Goal: Task Accomplishment & Management: Use online tool/utility

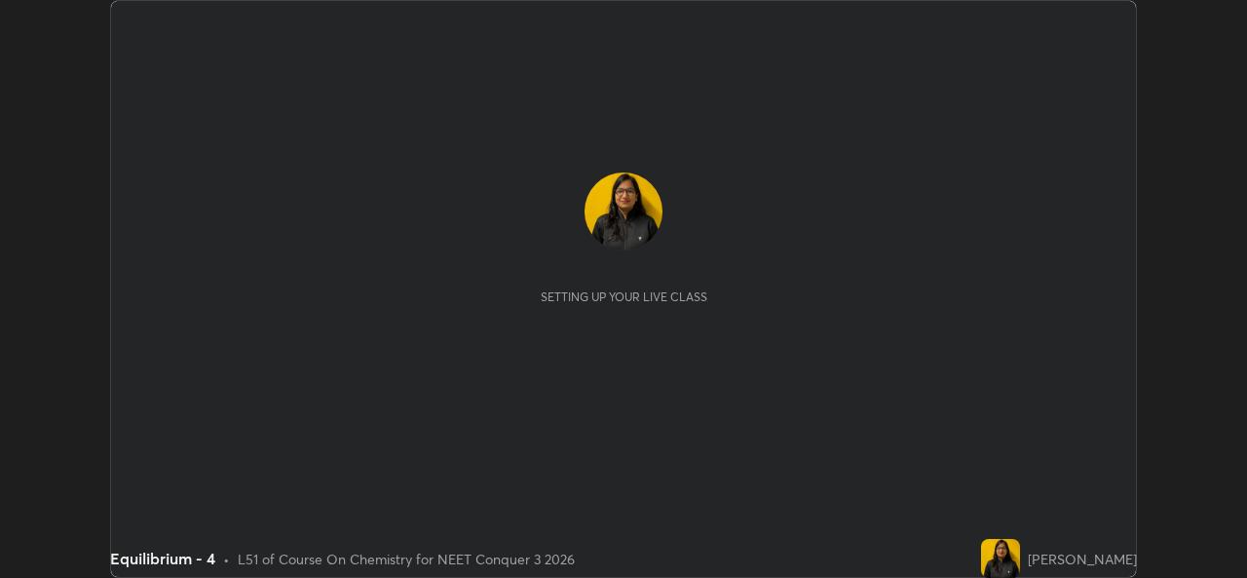
scroll to position [578, 1246]
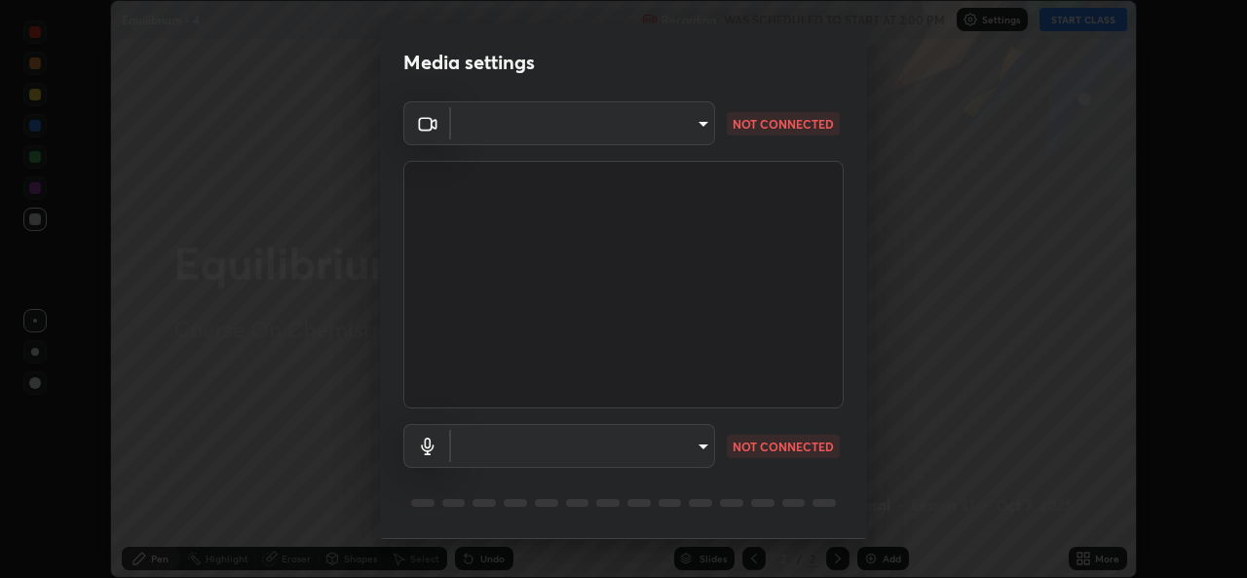
type input "9788daf0cbf52dd0d374ba9f0d4f11576c03820bc15fcf9a4a11f890b69d92bf"
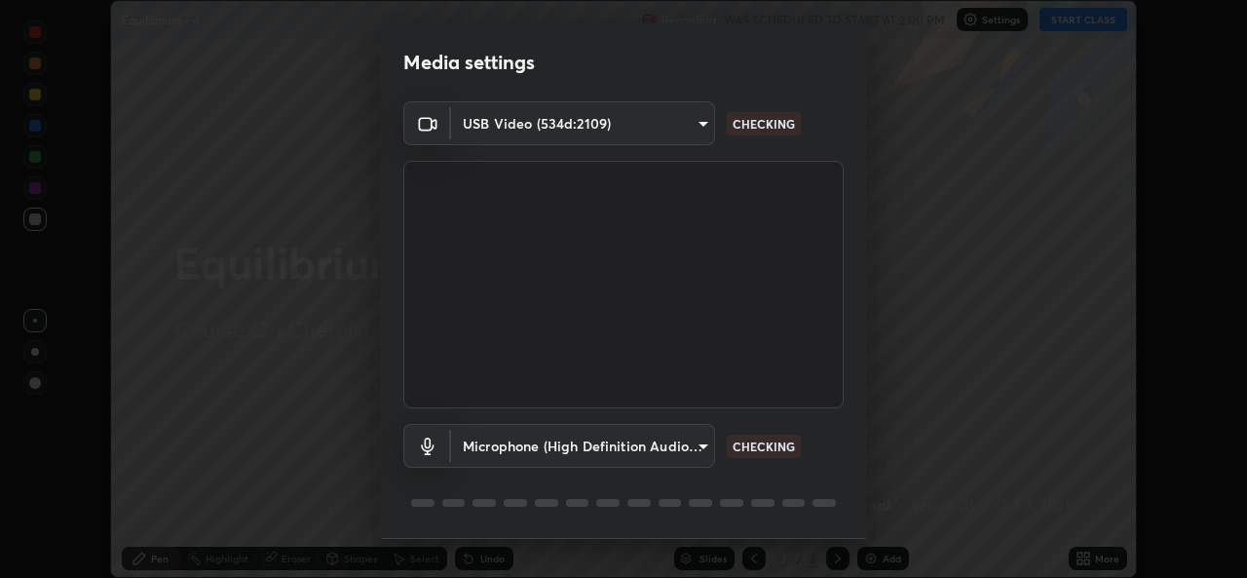
scroll to position [61, 0]
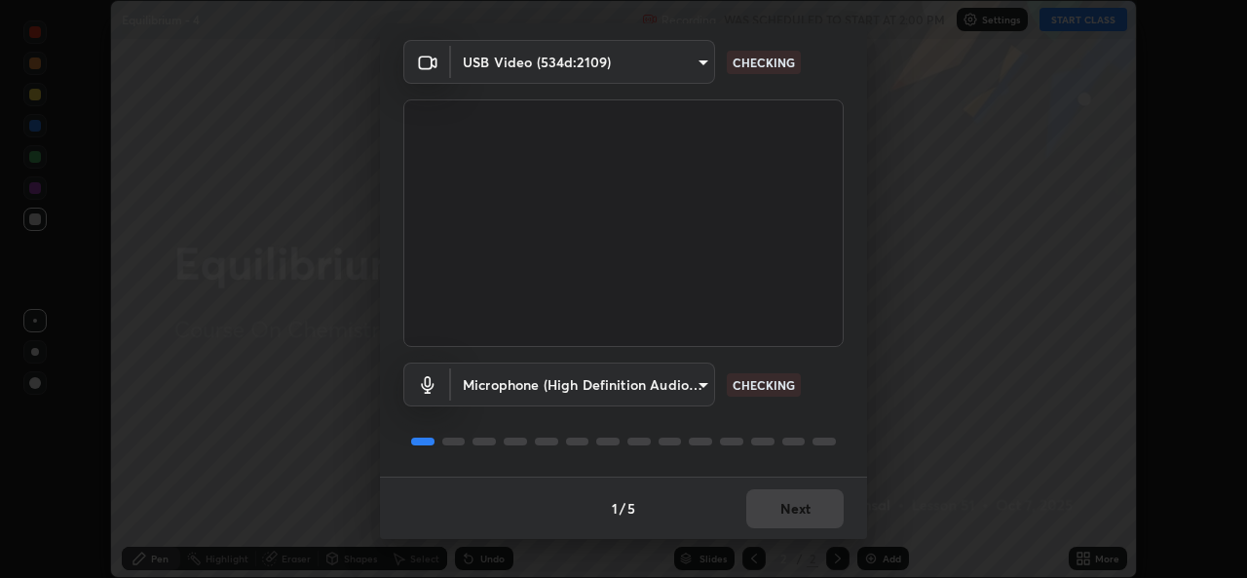
click at [702, 388] on body "Erase all Equilibrium - 4 Recording WAS SCHEDULED TO START AT 2:00 PM Settings …" at bounding box center [623, 289] width 1247 height 578
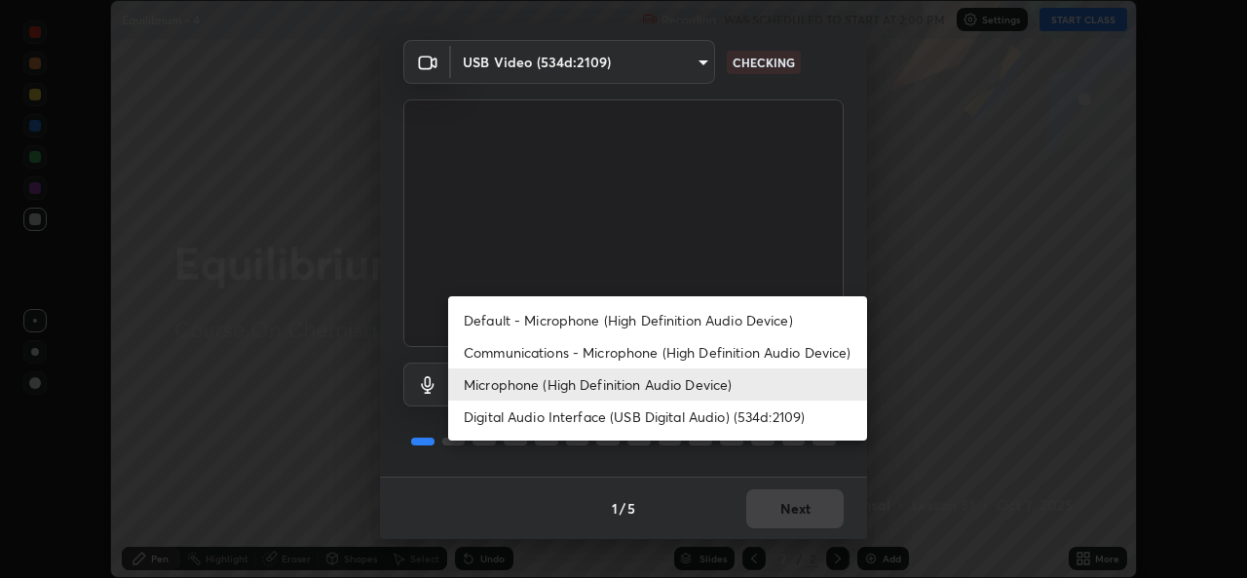
click at [673, 315] on li "Default - Microphone (High Definition Audio Device)" at bounding box center [657, 320] width 419 height 32
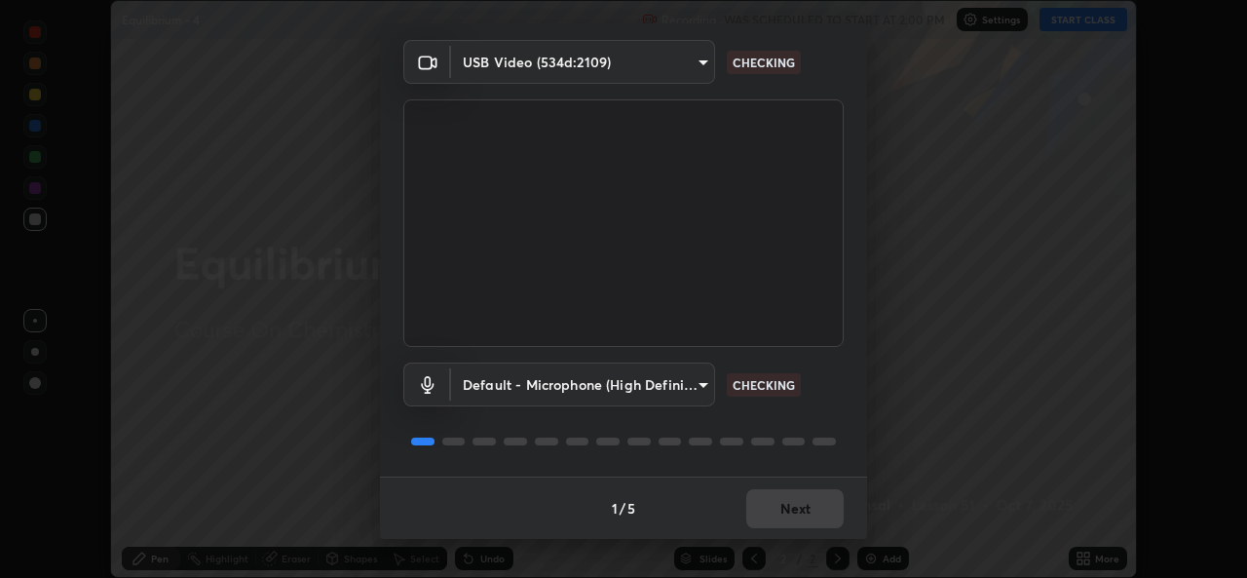
click at [694, 391] on body "Erase all Equilibrium - 4 Recording WAS SCHEDULED TO START AT 2:00 PM Settings …" at bounding box center [623, 289] width 1247 height 578
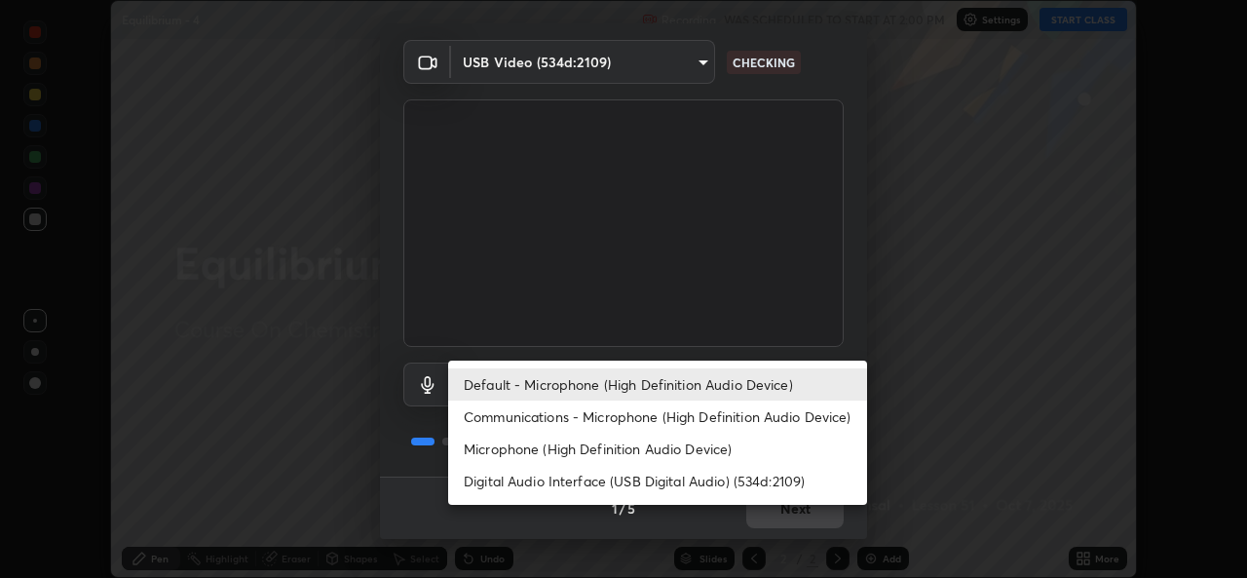
click at [668, 438] on li "Microphone (High Definition Audio Device)" at bounding box center [657, 448] width 419 height 32
type input "345f5d8304a1ab30e3d14ed5696ced08ebab0189725ef91838db04cd8f5619d4"
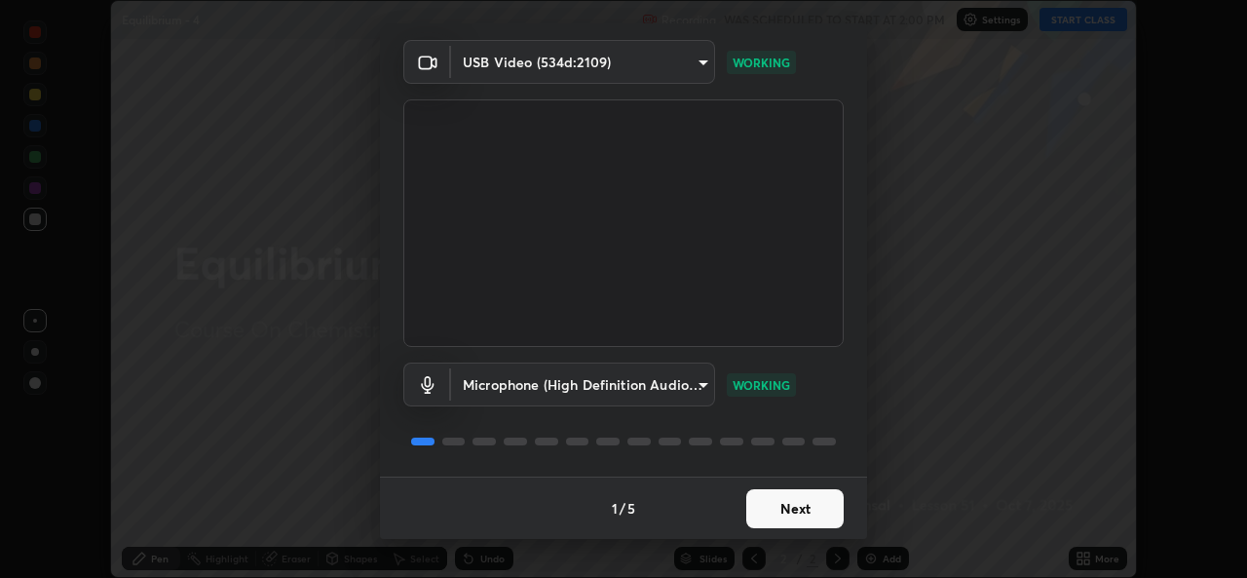
click at [791, 506] on button "Next" at bounding box center [794, 508] width 97 height 39
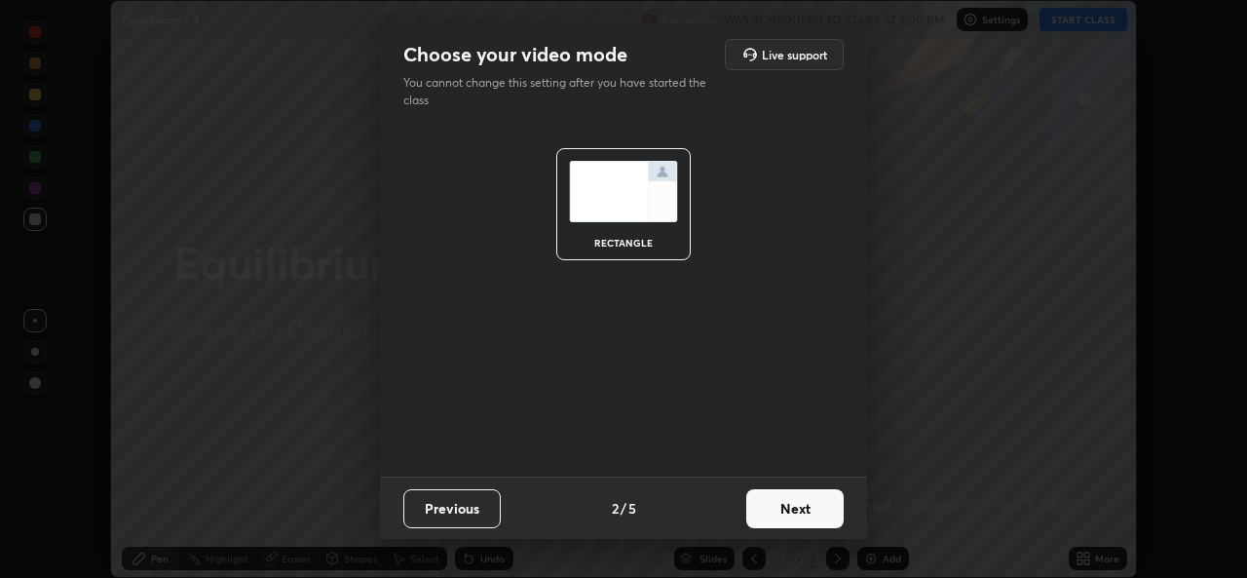
click at [789, 511] on button "Next" at bounding box center [794, 508] width 97 height 39
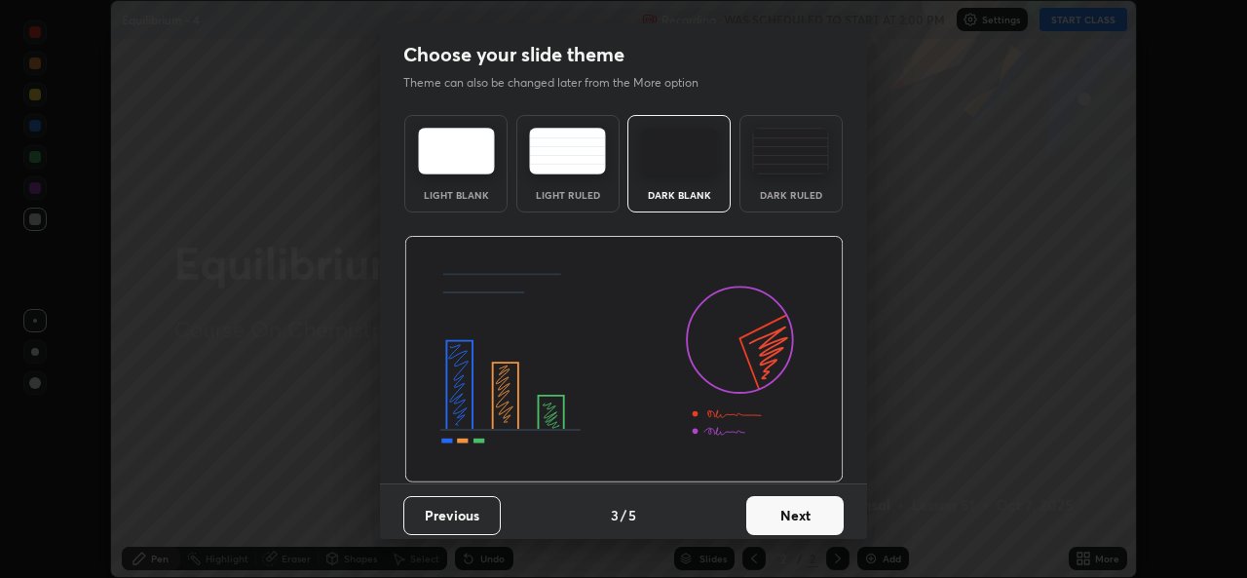
click at [805, 516] on button "Next" at bounding box center [794, 515] width 97 height 39
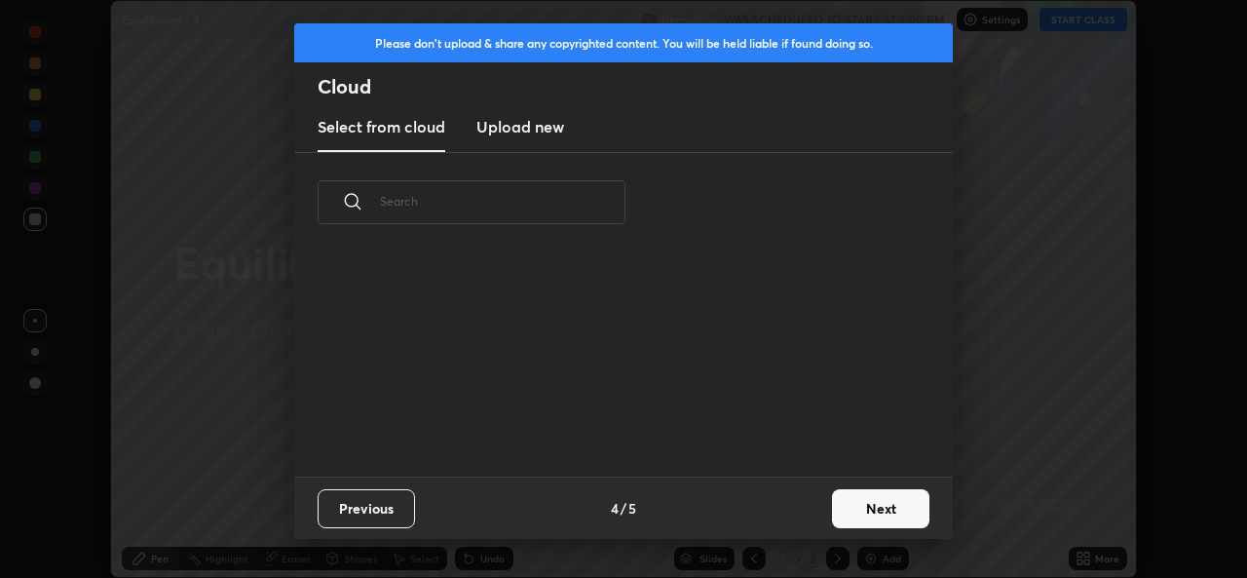
click at [832, 525] on div "Previous 4 / 5 Next" at bounding box center [623, 507] width 658 height 62
click at [864, 518] on button "Next" at bounding box center [880, 508] width 97 height 39
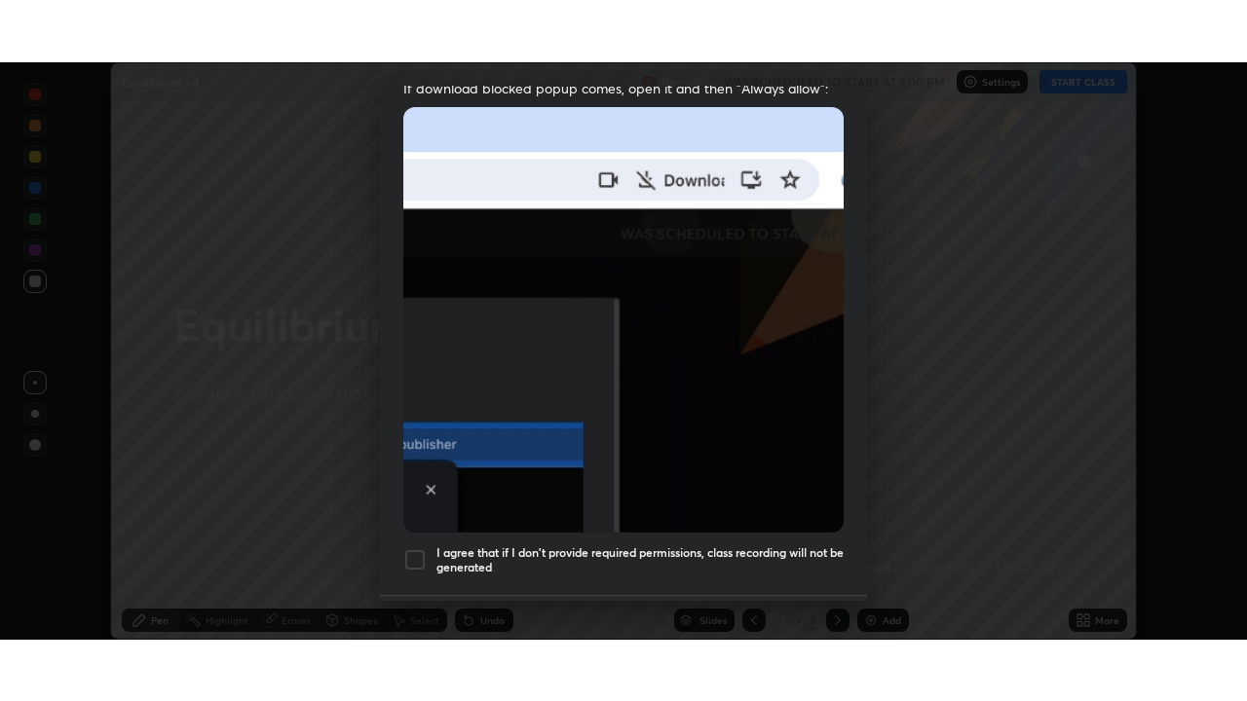
scroll to position [459, 0]
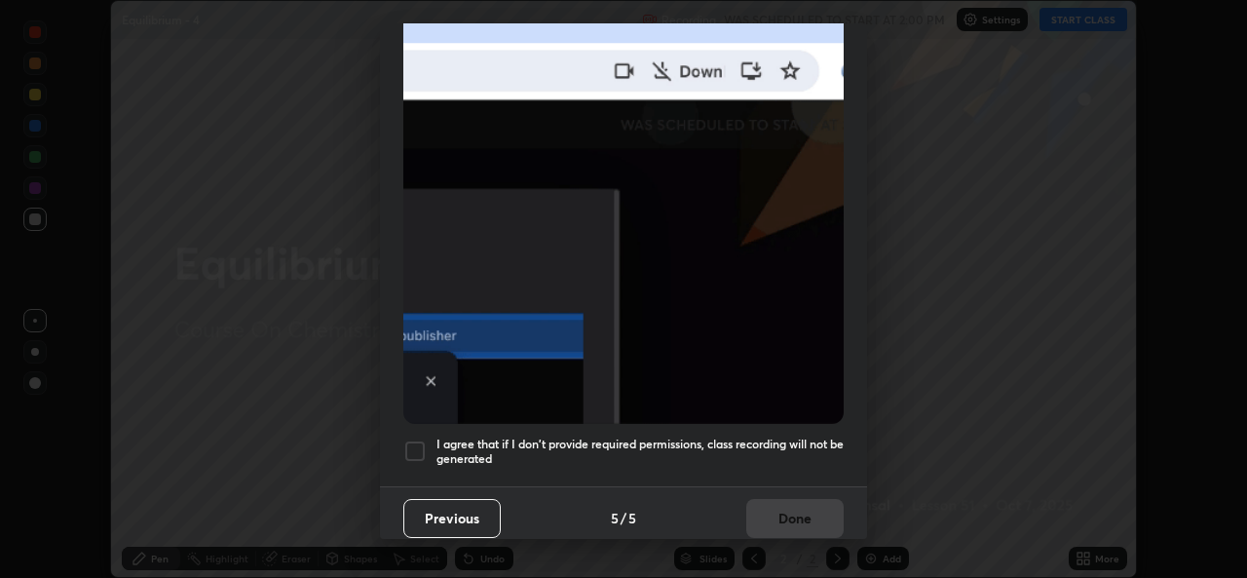
click at [433, 439] on div "I agree that if I don't provide required permissions, class recording will not …" at bounding box center [623, 450] width 440 height 23
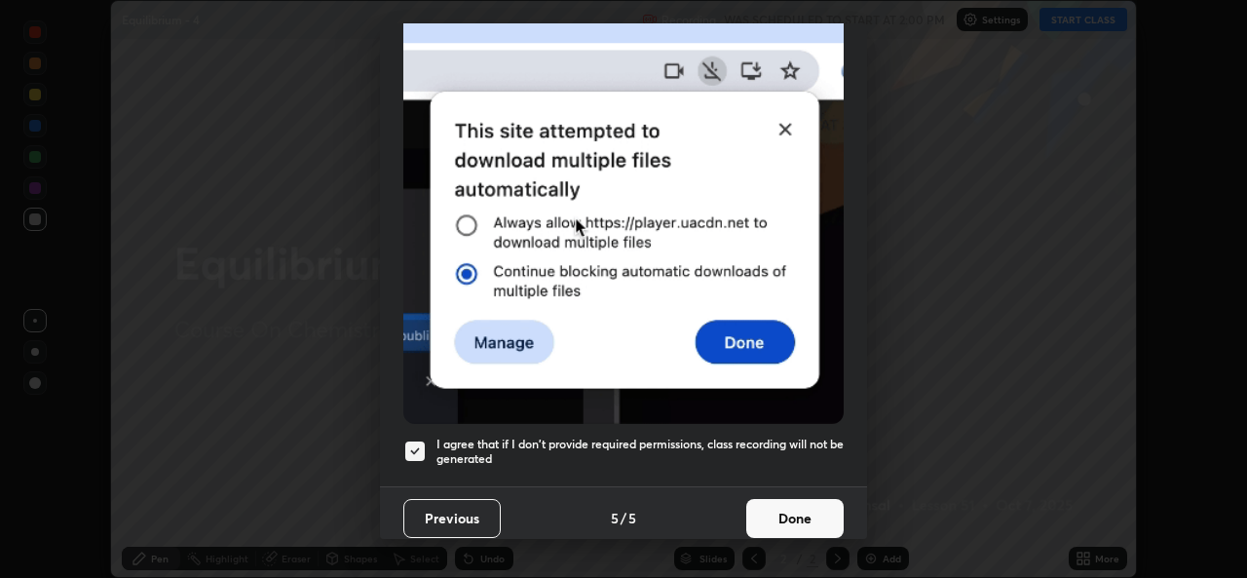
click at [746, 522] on button "Done" at bounding box center [794, 518] width 97 height 39
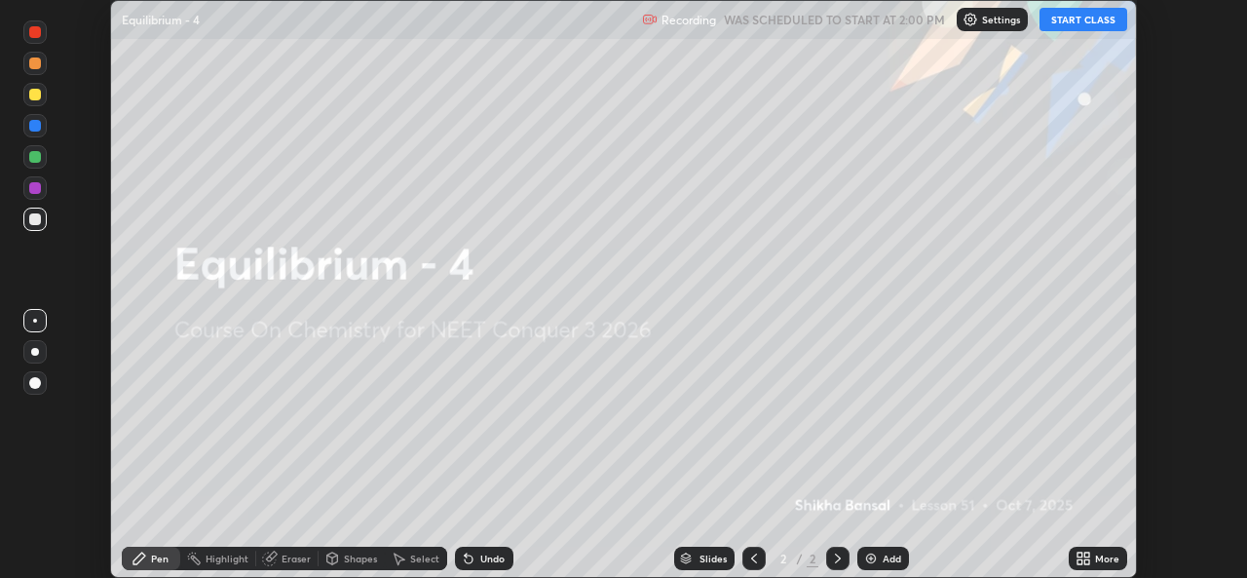
click at [1094, 20] on button "START CLASS" at bounding box center [1083, 19] width 88 height 23
click at [1105, 550] on div "More" at bounding box center [1097, 557] width 58 height 23
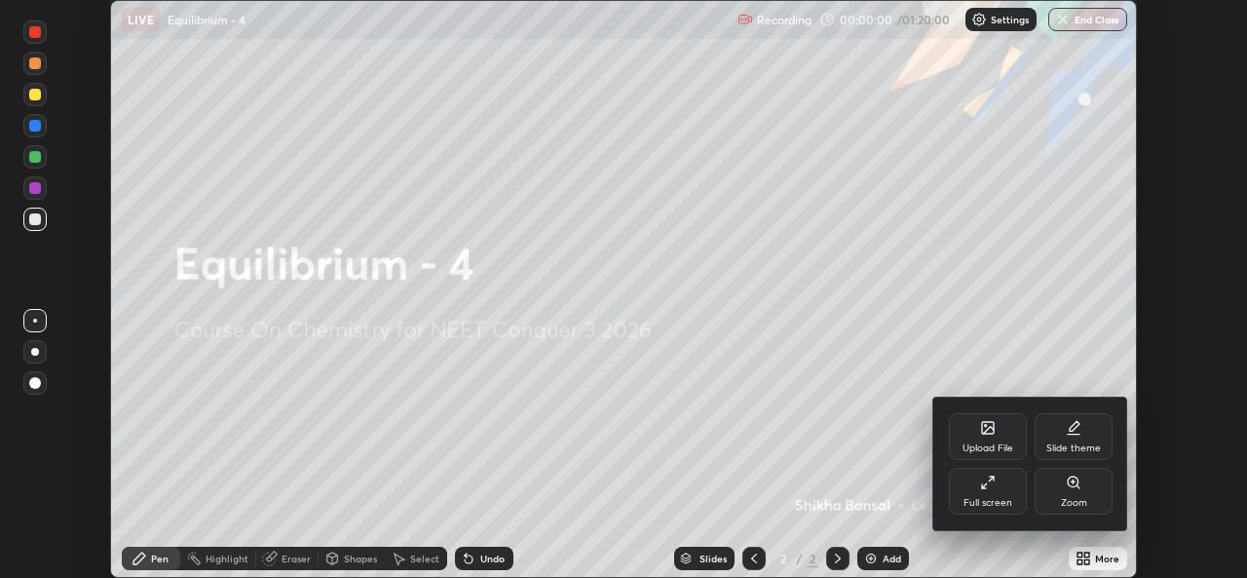
click at [1005, 496] on div "Full screen" at bounding box center [988, 491] width 78 height 47
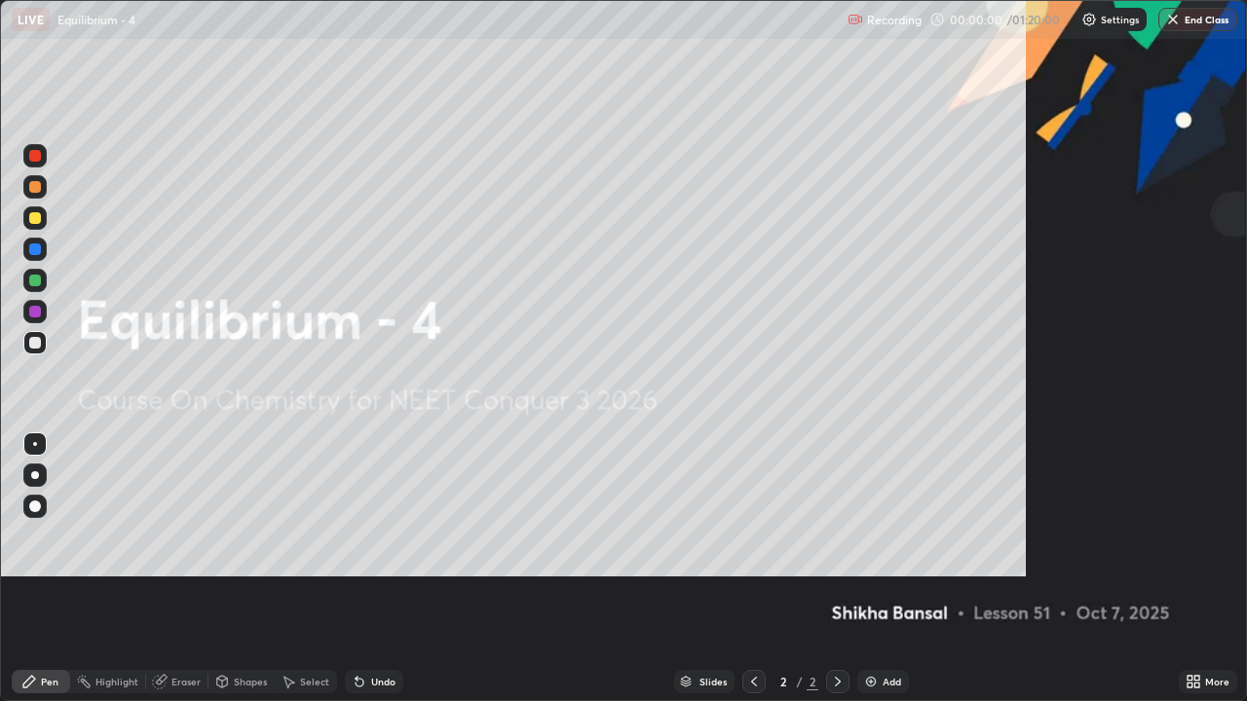
scroll to position [701, 1247]
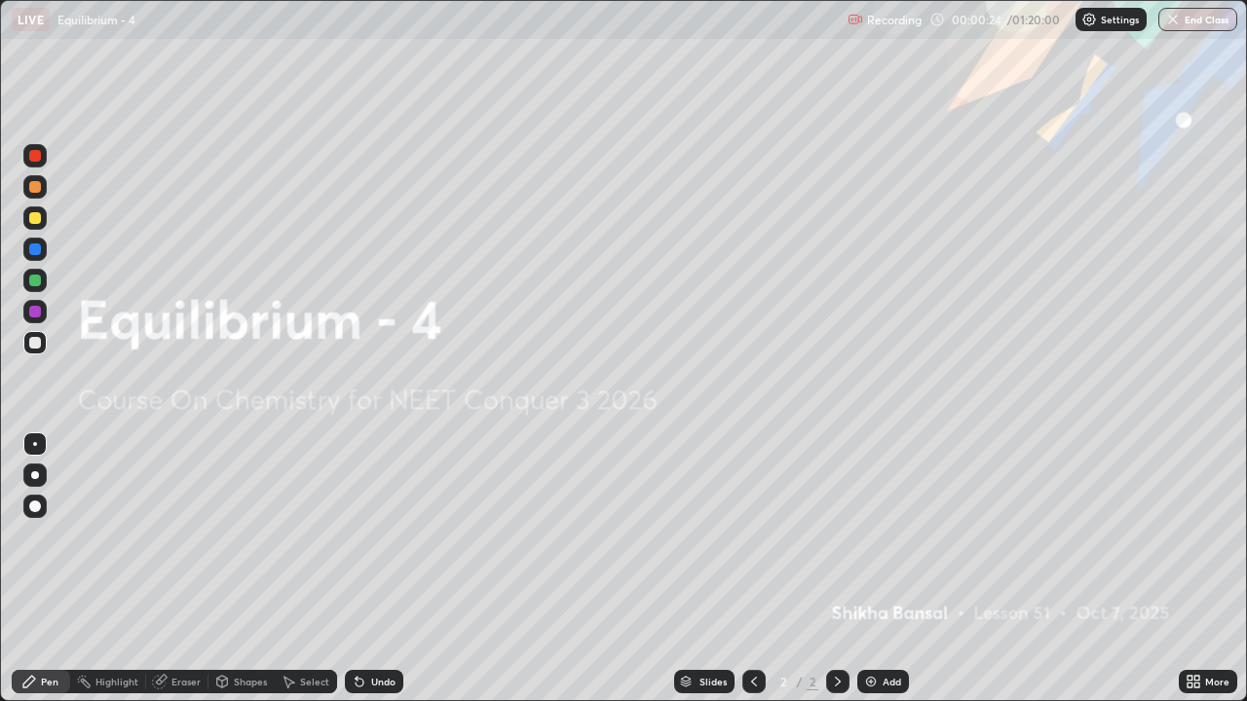
click at [882, 577] on div "Add" at bounding box center [891, 682] width 19 height 10
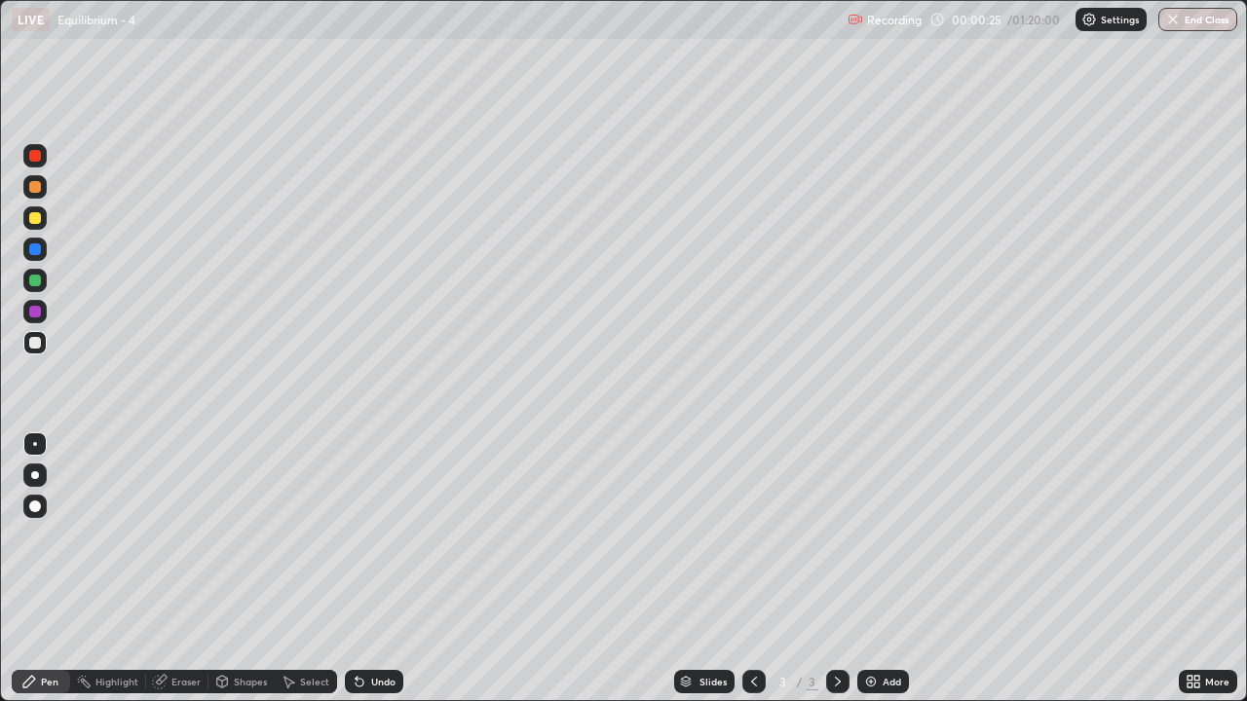
click at [42, 217] on div at bounding box center [34, 217] width 23 height 23
click at [356, 577] on icon at bounding box center [357, 678] width 2 height 2
click at [364, 577] on div "Undo" at bounding box center [374, 681] width 58 height 23
click at [380, 577] on div "Undo" at bounding box center [383, 682] width 24 height 10
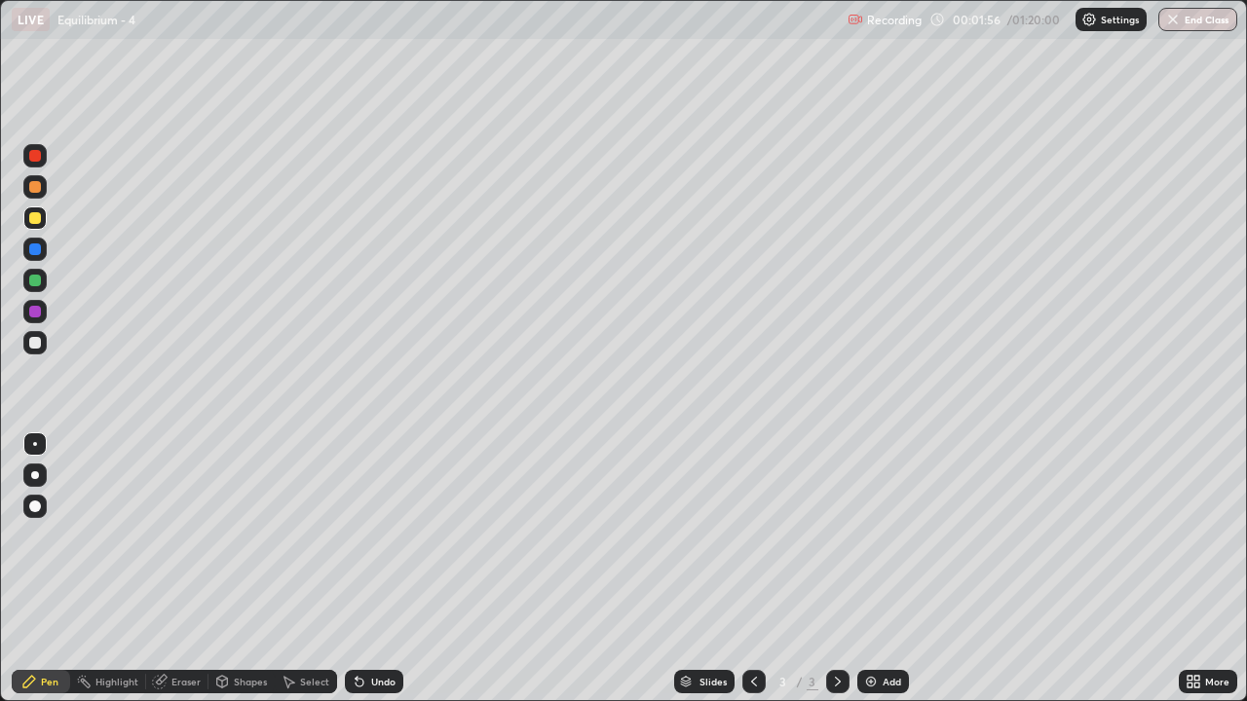
click at [383, 577] on div "Undo" at bounding box center [374, 681] width 58 height 23
click at [384, 577] on div "Undo" at bounding box center [374, 681] width 58 height 23
click at [384, 577] on div "Undo" at bounding box center [383, 682] width 24 height 10
click at [382, 577] on div "Undo" at bounding box center [374, 681] width 58 height 23
click at [380, 577] on div "Undo" at bounding box center [383, 682] width 24 height 10
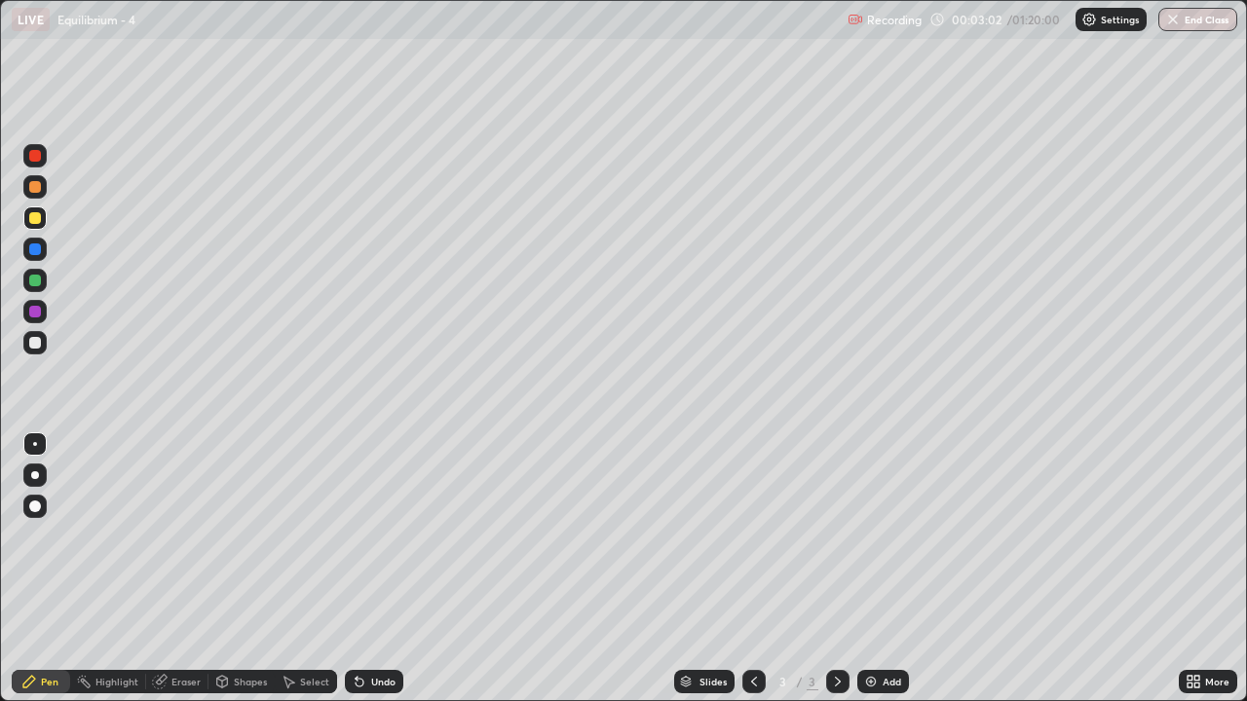
click at [38, 342] on div at bounding box center [35, 343] width 12 height 12
click at [36, 218] on div at bounding box center [35, 218] width 12 height 12
click at [390, 577] on div "Undo" at bounding box center [383, 682] width 24 height 10
click at [382, 577] on div "Undo" at bounding box center [383, 682] width 24 height 10
click at [876, 577] on img at bounding box center [871, 682] width 16 height 16
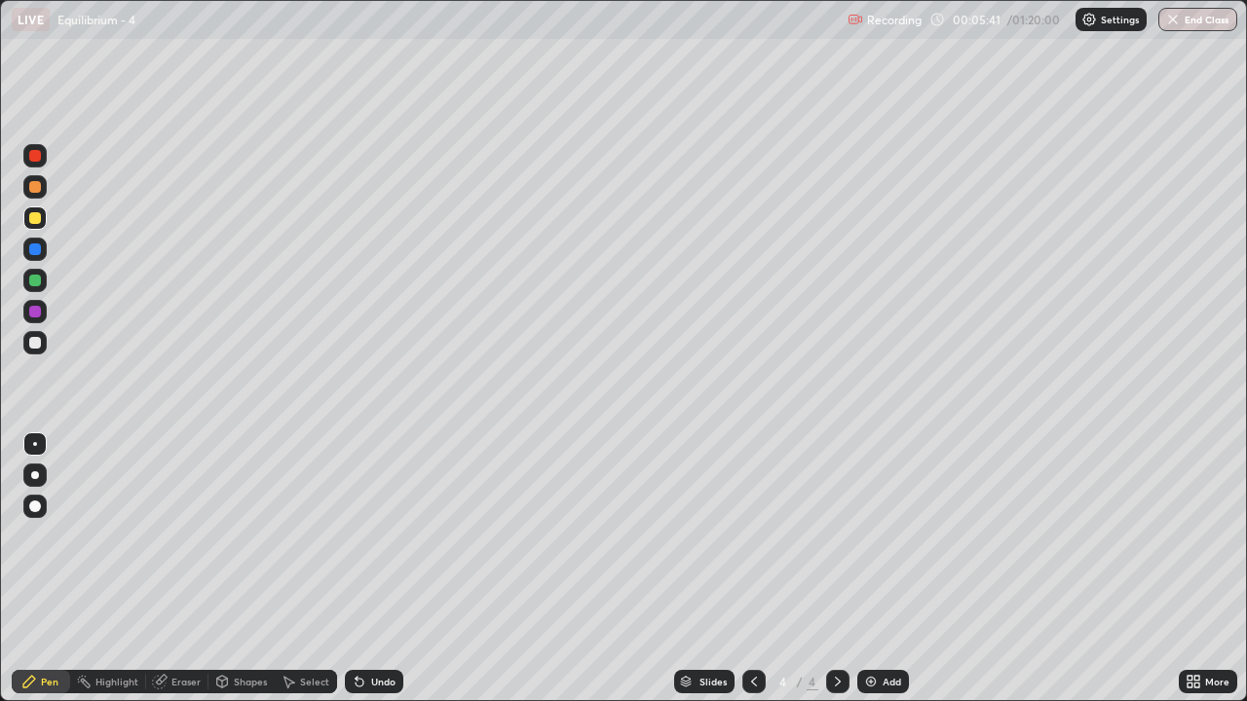
click at [753, 577] on icon at bounding box center [754, 682] width 16 height 16
click at [838, 577] on icon at bounding box center [838, 682] width 16 height 16
click at [744, 577] on div at bounding box center [753, 681] width 23 height 23
click at [836, 577] on icon at bounding box center [838, 682] width 16 height 16
click at [46, 351] on div at bounding box center [34, 342] width 23 height 31
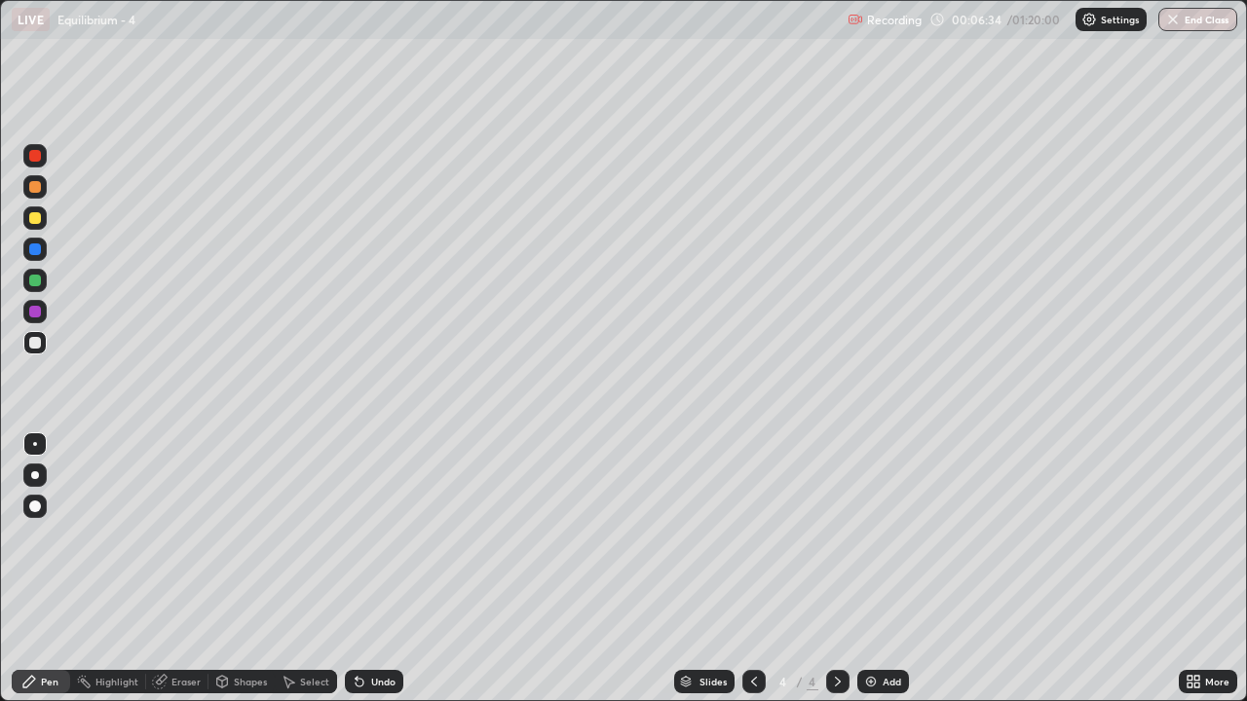
click at [752, 577] on icon at bounding box center [754, 682] width 16 height 16
click at [832, 577] on div at bounding box center [837, 681] width 23 height 23
click at [758, 577] on icon at bounding box center [754, 682] width 16 height 16
click at [833, 577] on icon at bounding box center [838, 682] width 16 height 16
click at [43, 223] on div at bounding box center [34, 217] width 23 height 23
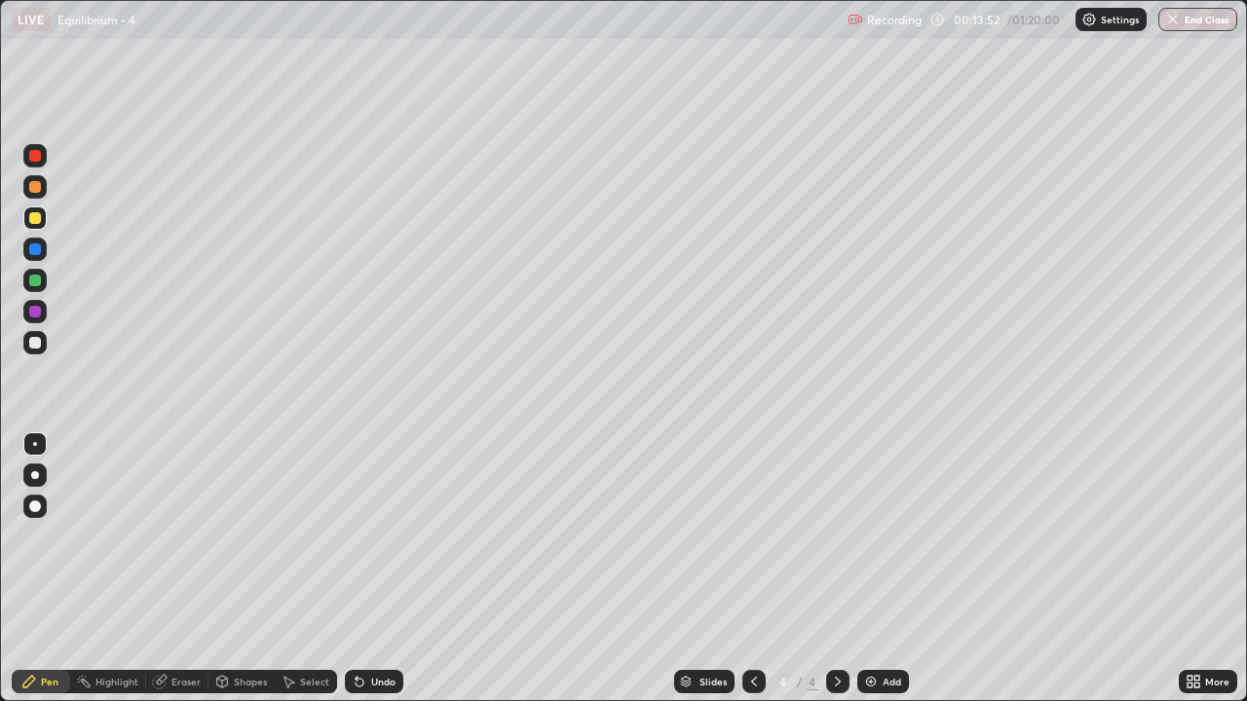
click at [868, 577] on img at bounding box center [871, 682] width 16 height 16
click at [36, 343] on div at bounding box center [35, 343] width 12 height 12
click at [875, 577] on img at bounding box center [871, 682] width 16 height 16
click at [43, 215] on div at bounding box center [34, 217] width 23 height 23
click at [36, 343] on div at bounding box center [35, 343] width 12 height 12
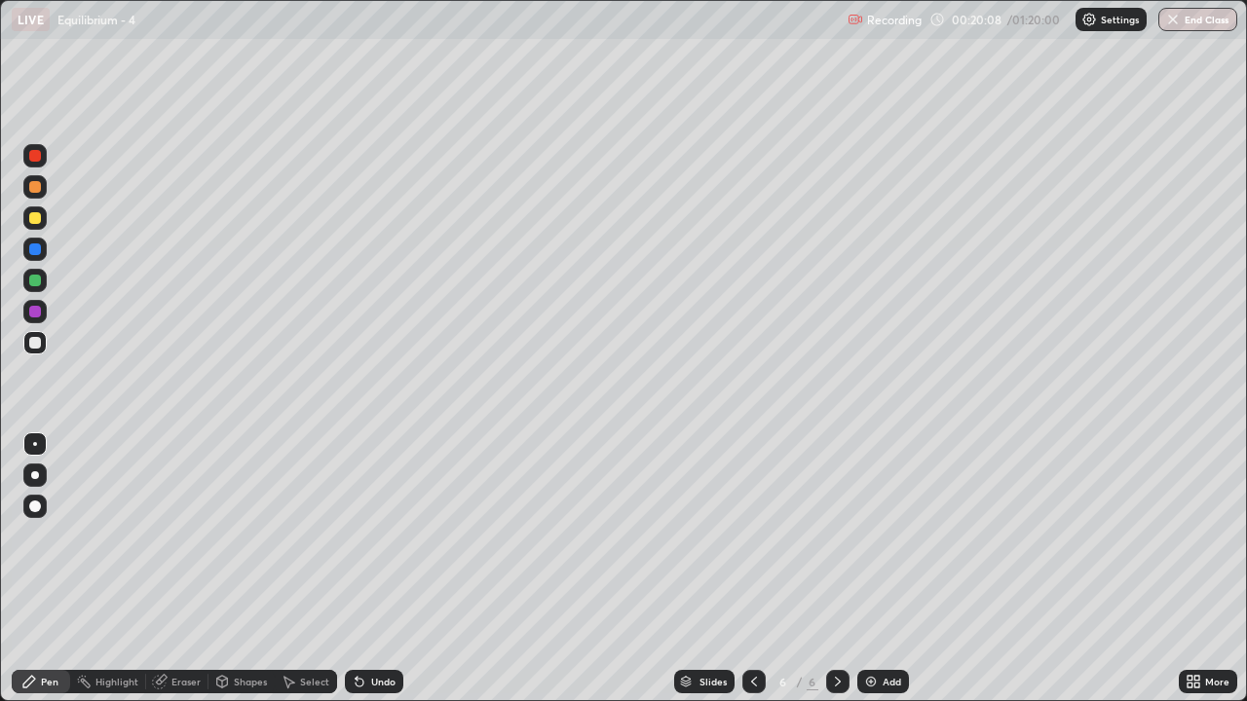
click at [39, 285] on div at bounding box center [34, 280] width 23 height 23
click at [36, 342] on div at bounding box center [35, 343] width 12 height 12
click at [44, 281] on div at bounding box center [34, 280] width 23 height 23
click at [882, 577] on div "Add" at bounding box center [891, 682] width 19 height 10
click at [44, 350] on div at bounding box center [34, 342] width 23 height 23
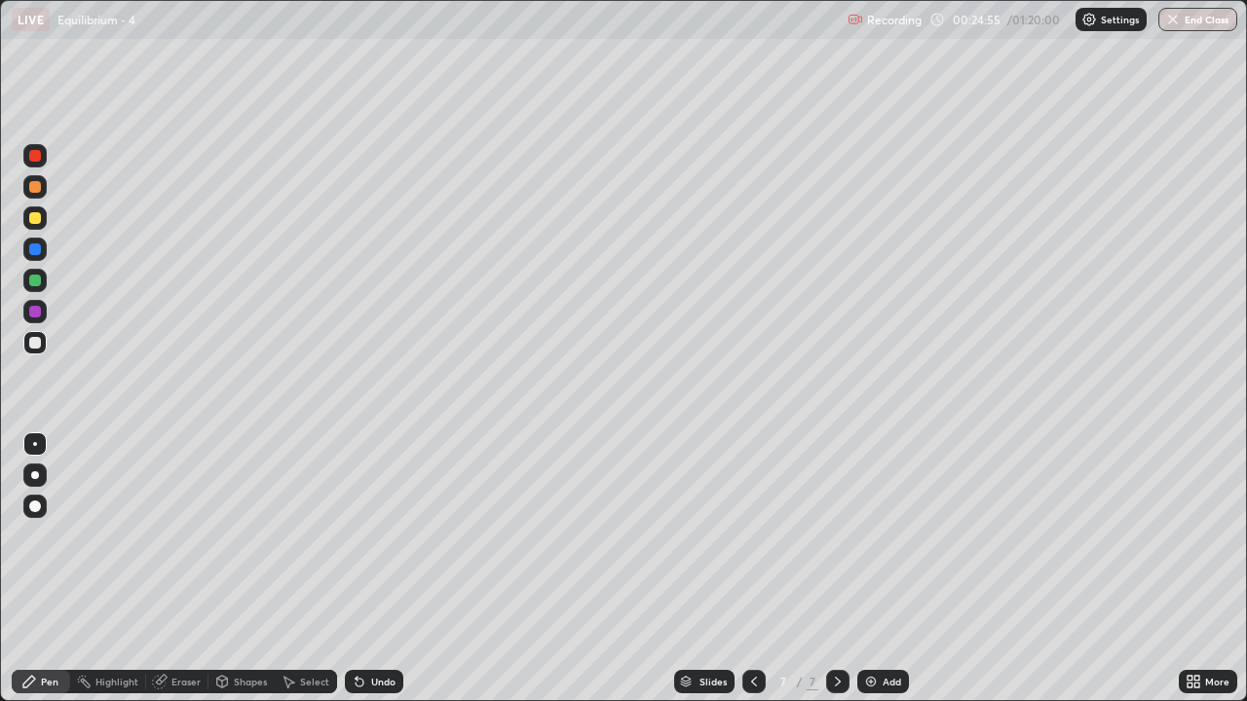
click at [45, 226] on div at bounding box center [34, 217] width 23 height 23
click at [36, 343] on div at bounding box center [35, 343] width 12 height 12
click at [37, 279] on div at bounding box center [35, 281] width 12 height 12
click at [36, 343] on div at bounding box center [35, 343] width 12 height 12
click at [45, 223] on div at bounding box center [34, 217] width 23 height 23
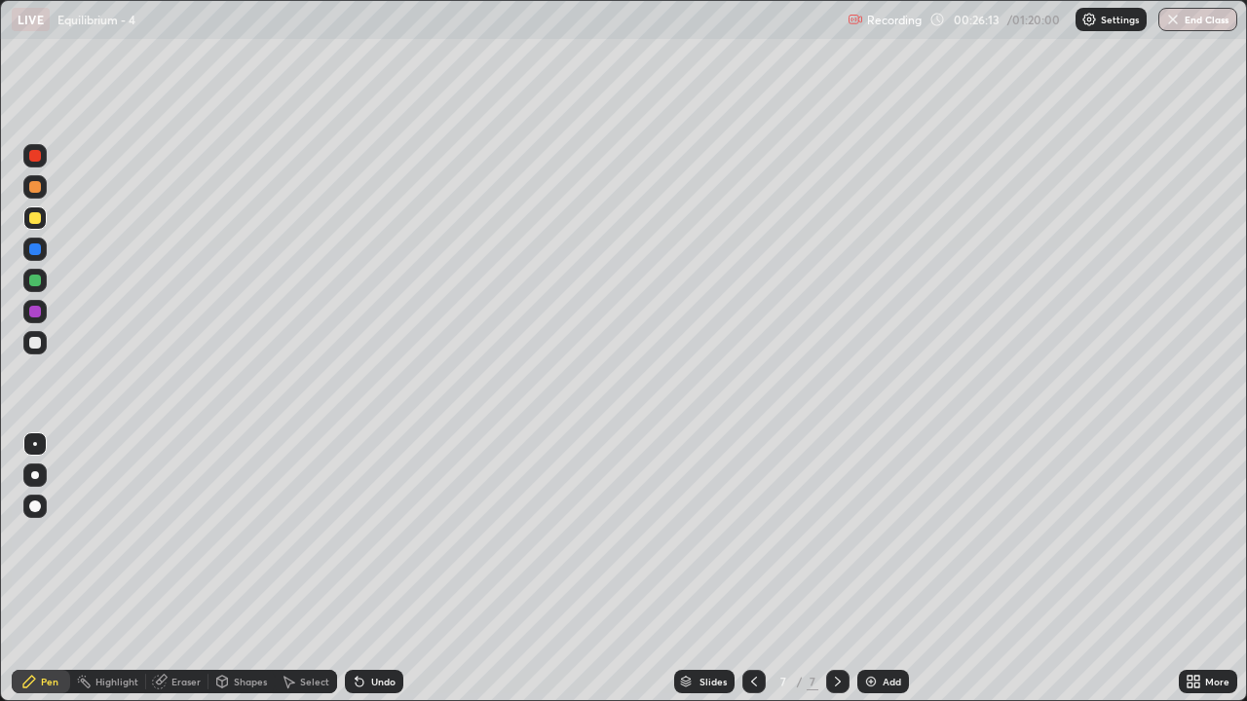
click at [35, 347] on div at bounding box center [35, 343] width 12 height 12
click at [44, 228] on div at bounding box center [34, 218] width 23 height 31
click at [44, 348] on div at bounding box center [34, 342] width 23 height 23
click at [893, 577] on div "Add" at bounding box center [891, 682] width 19 height 10
click at [40, 222] on div at bounding box center [35, 218] width 12 height 12
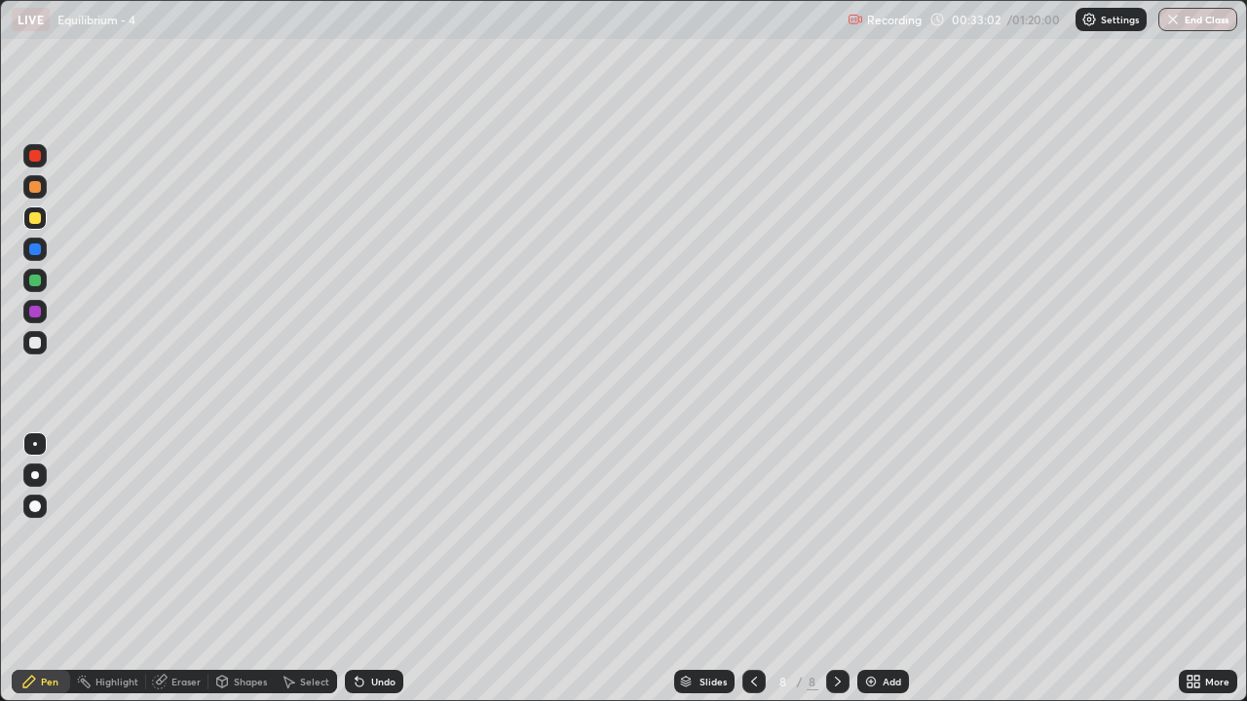
click at [35, 344] on div at bounding box center [35, 343] width 12 height 12
click at [872, 577] on img at bounding box center [871, 682] width 16 height 16
click at [53, 577] on div "Erase all" at bounding box center [35, 350] width 47 height 623
click at [42, 226] on div at bounding box center [34, 217] width 23 height 23
click at [46, 354] on div at bounding box center [34, 342] width 23 height 31
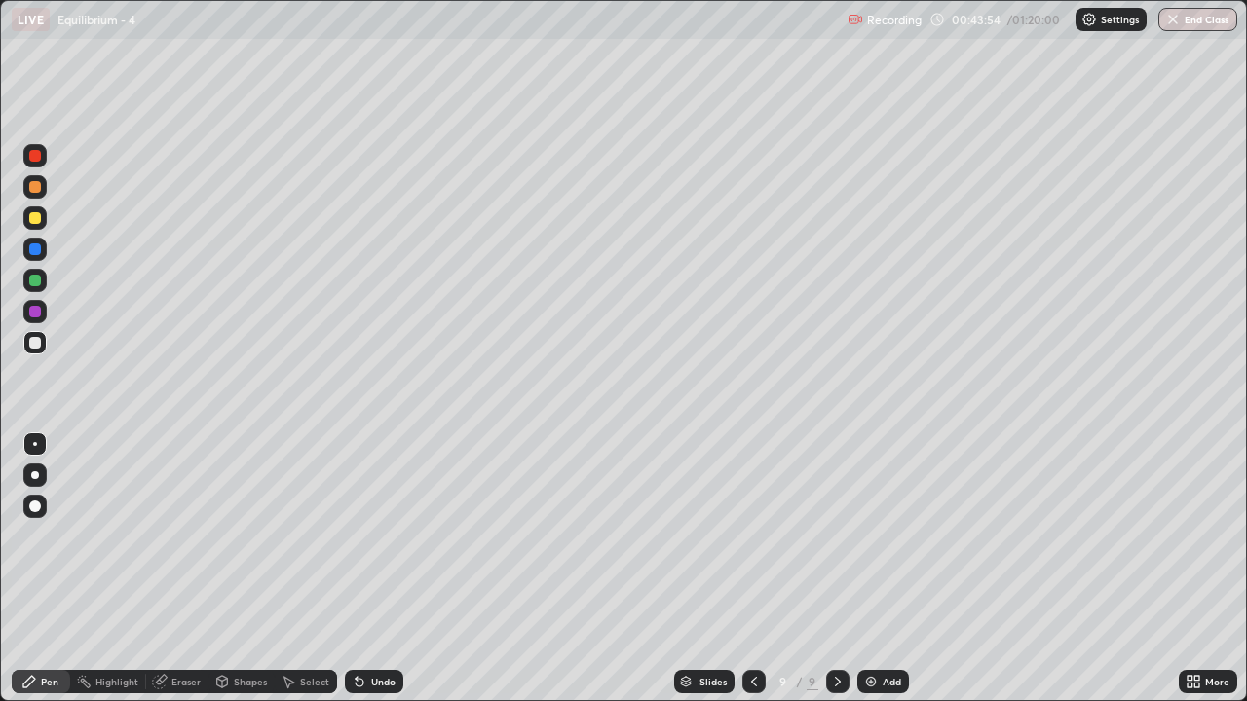
click at [865, 577] on img at bounding box center [871, 682] width 16 height 16
click at [36, 218] on div at bounding box center [35, 218] width 12 height 12
click at [42, 343] on div at bounding box center [34, 342] width 23 height 23
click at [39, 281] on div at bounding box center [35, 281] width 12 height 12
click at [44, 351] on div at bounding box center [34, 342] width 23 height 23
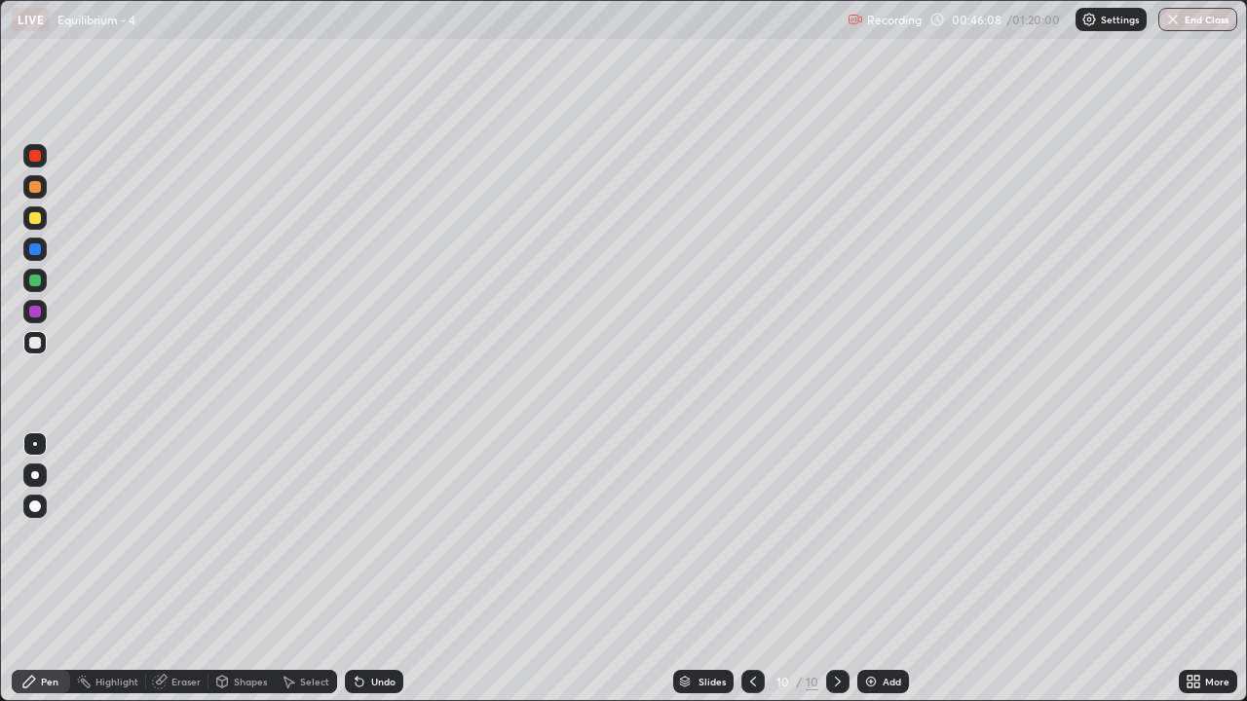
click at [45, 284] on div at bounding box center [34, 280] width 23 height 23
click at [836, 577] on icon at bounding box center [838, 682] width 16 height 16
click at [880, 577] on div "Add" at bounding box center [883, 681] width 52 height 23
click at [44, 219] on div at bounding box center [34, 217] width 23 height 23
click at [33, 282] on div at bounding box center [35, 281] width 12 height 12
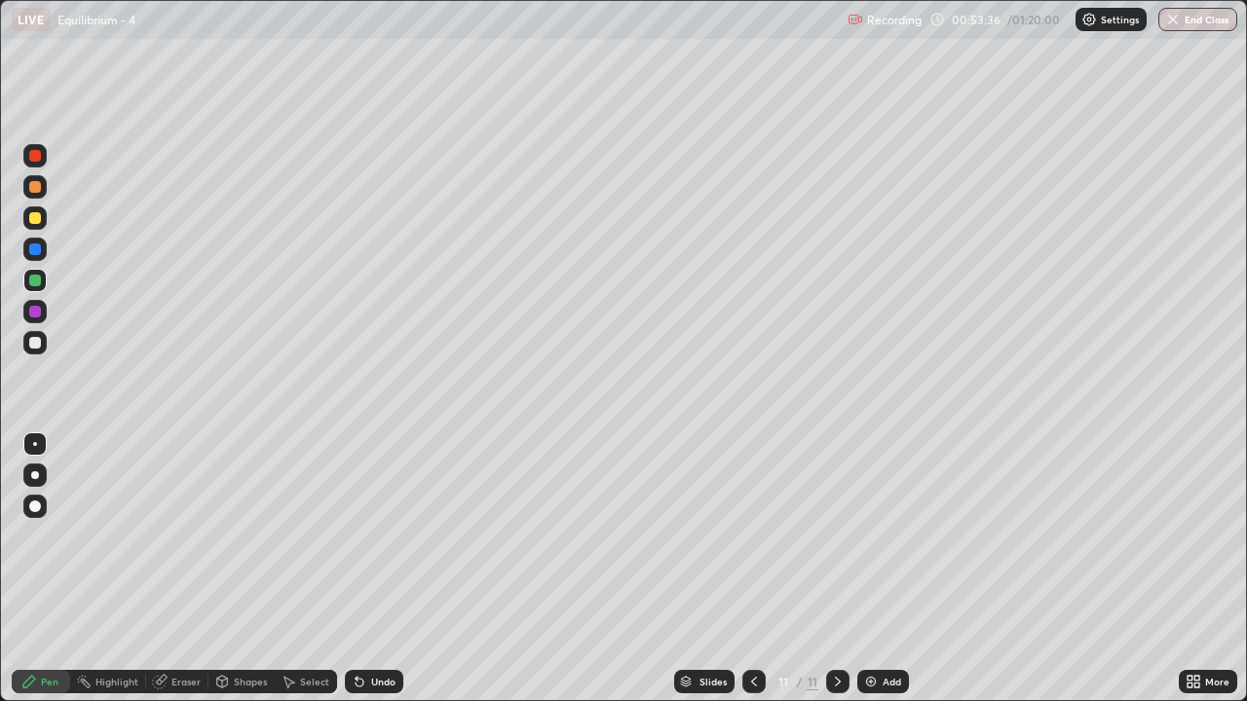
click at [45, 198] on div at bounding box center [34, 186] width 23 height 31
click at [38, 222] on div at bounding box center [35, 218] width 12 height 12
click at [38, 346] on div at bounding box center [35, 343] width 12 height 12
click at [389, 577] on div "Undo" at bounding box center [383, 682] width 24 height 10
click at [880, 577] on div "Add" at bounding box center [883, 681] width 52 height 23
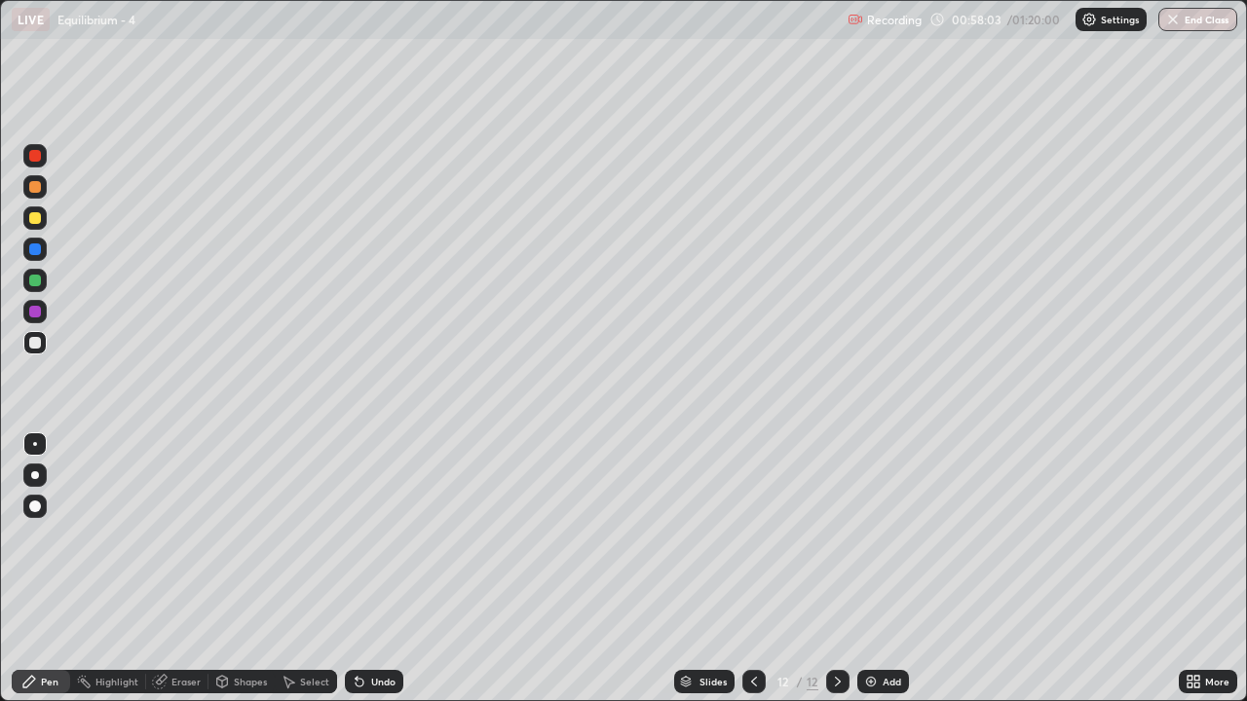
click at [760, 577] on div at bounding box center [753, 681] width 23 height 23
click at [763, 577] on div at bounding box center [753, 681] width 23 height 39
click at [760, 577] on div at bounding box center [753, 681] width 23 height 23
click at [752, 577] on icon at bounding box center [754, 682] width 16 height 16
click at [753, 577] on icon at bounding box center [754, 682] width 16 height 16
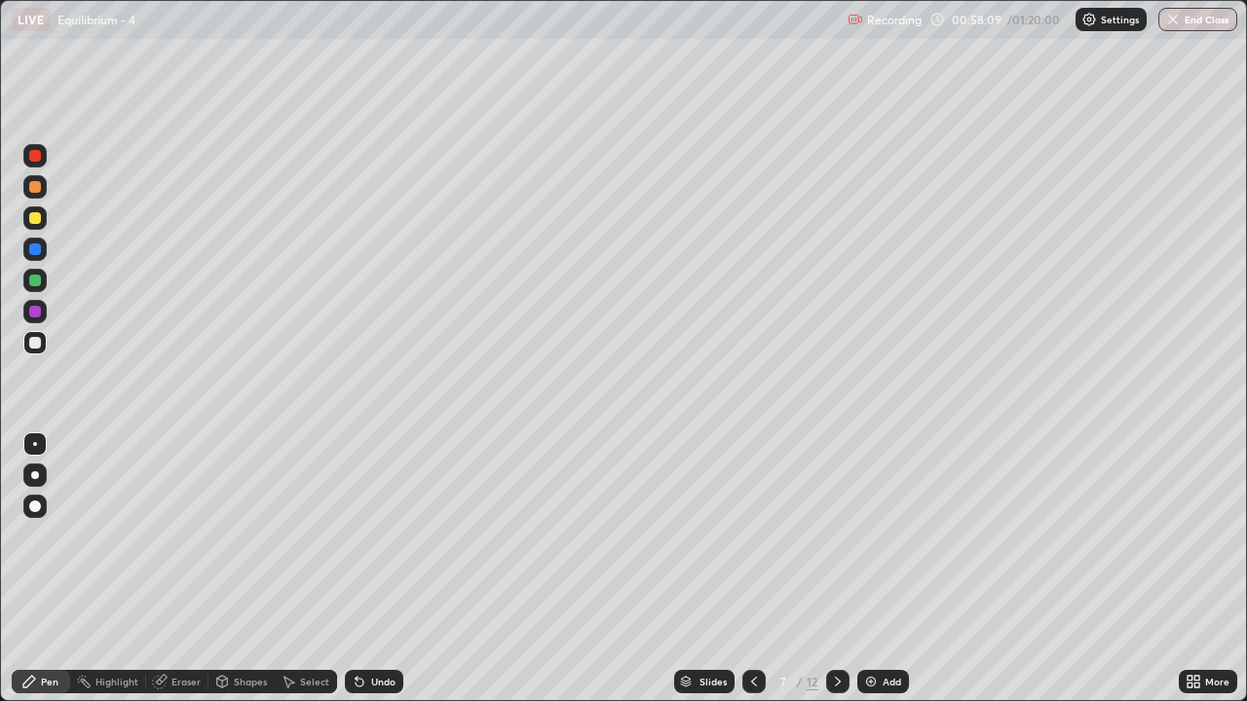
click at [753, 577] on icon at bounding box center [754, 682] width 6 height 10
click at [749, 577] on icon at bounding box center [754, 682] width 16 height 16
click at [752, 577] on icon at bounding box center [754, 682] width 16 height 16
click at [832, 577] on div at bounding box center [837, 681] width 23 height 23
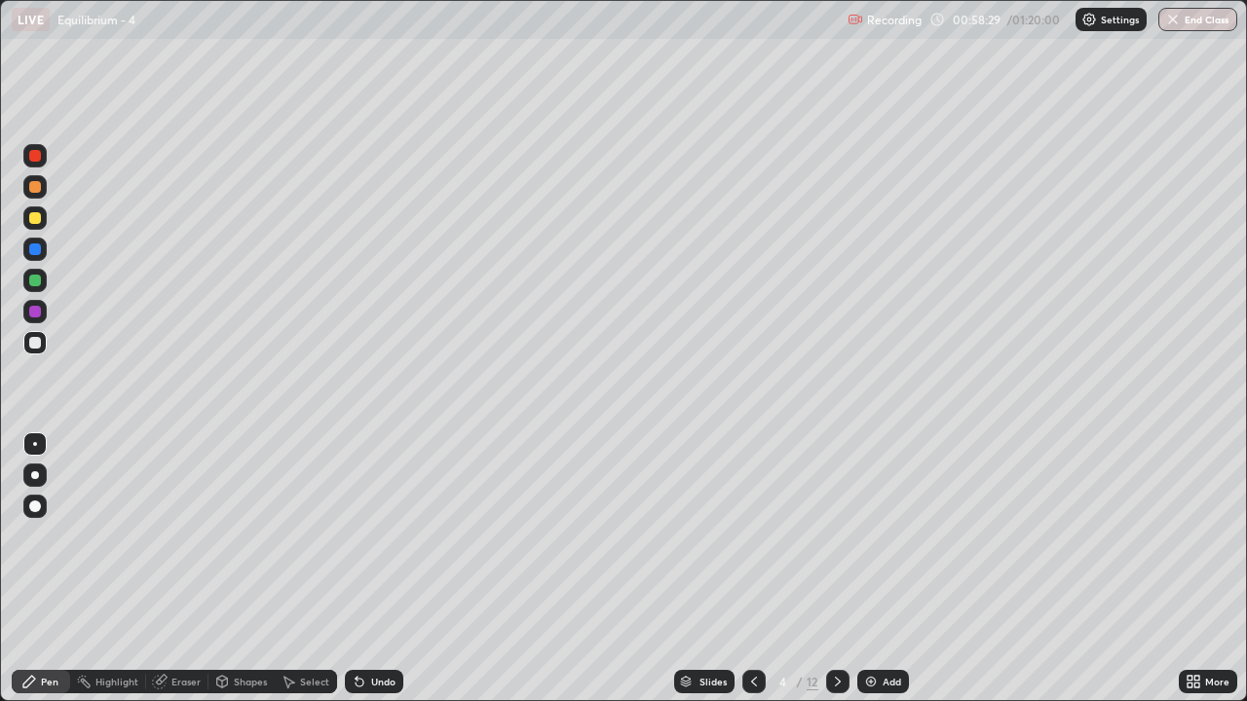
click at [760, 577] on div at bounding box center [753, 681] width 23 height 23
click at [838, 577] on icon at bounding box center [838, 682] width 16 height 16
click at [836, 577] on icon at bounding box center [838, 682] width 16 height 16
click at [844, 577] on div at bounding box center [837, 681] width 23 height 23
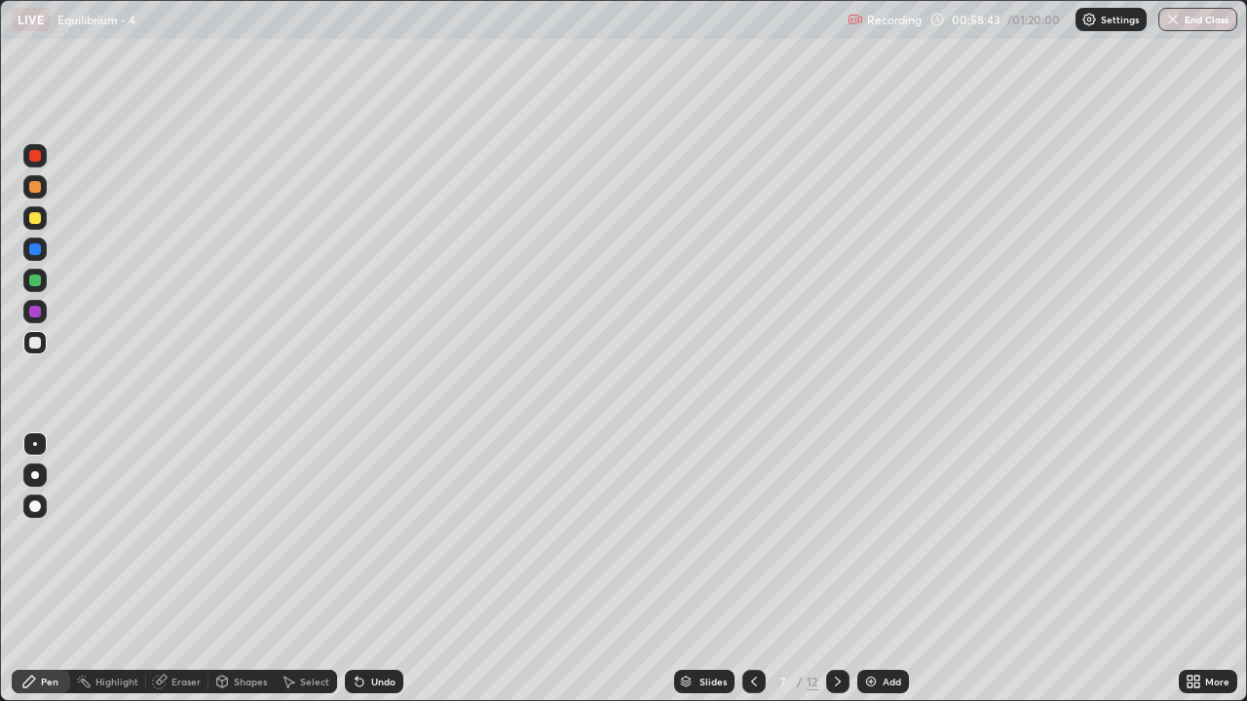
click at [843, 577] on div at bounding box center [837, 681] width 23 height 23
click at [847, 577] on div at bounding box center [837, 681] width 23 height 23
click at [845, 577] on div at bounding box center [837, 681] width 23 height 23
click at [843, 577] on icon at bounding box center [838, 682] width 16 height 16
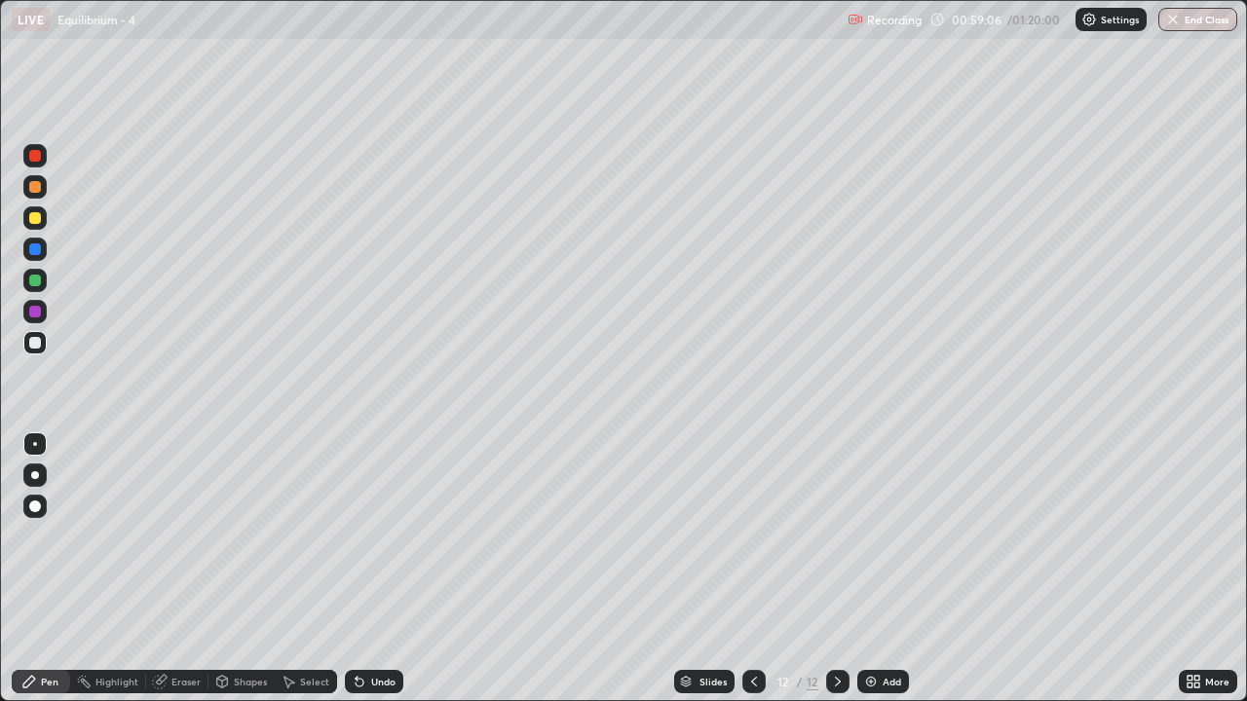
click at [752, 577] on icon at bounding box center [754, 682] width 16 height 16
click at [836, 577] on icon at bounding box center [838, 682] width 16 height 16
click at [885, 577] on div "Add" at bounding box center [891, 682] width 19 height 10
click at [39, 221] on div at bounding box center [35, 218] width 12 height 12
click at [394, 577] on div "Undo" at bounding box center [374, 681] width 58 height 23
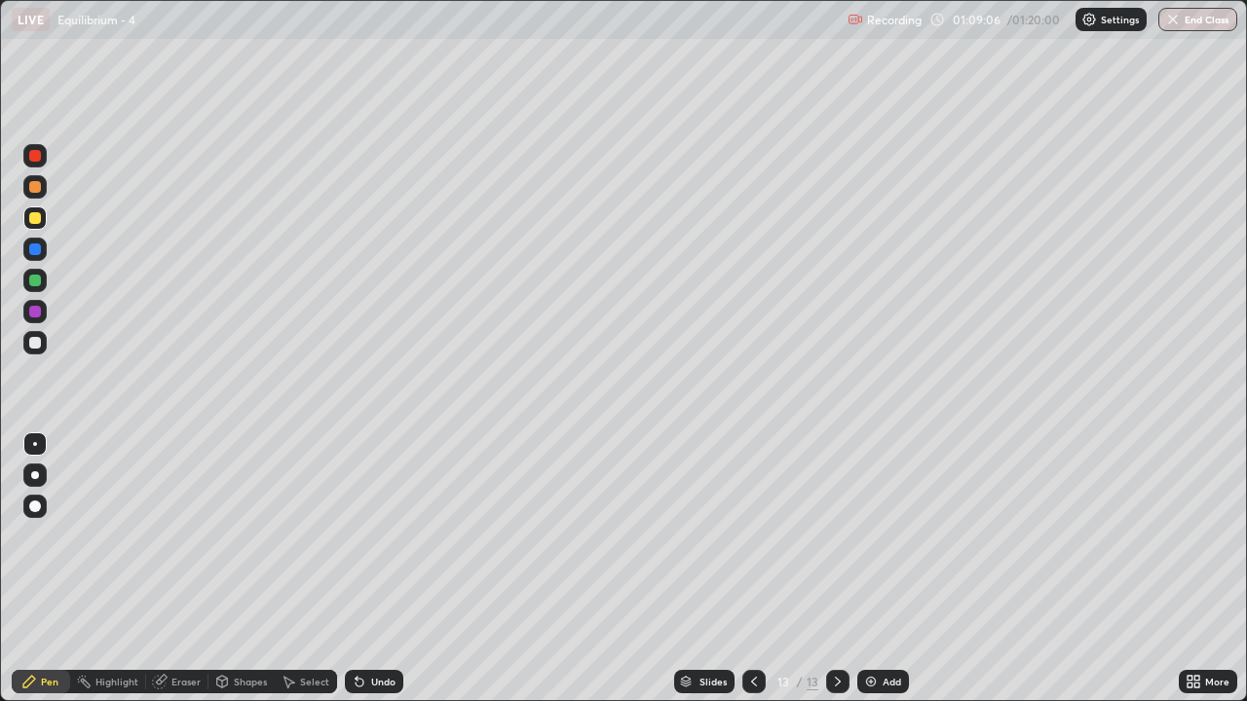
click at [396, 577] on div "Undo" at bounding box center [374, 681] width 58 height 23
click at [36, 343] on div at bounding box center [35, 343] width 12 height 12
click at [376, 577] on div "Undo" at bounding box center [383, 682] width 24 height 10
click at [35, 219] on div at bounding box center [35, 218] width 12 height 12
click at [870, 577] on img at bounding box center [871, 682] width 16 height 16
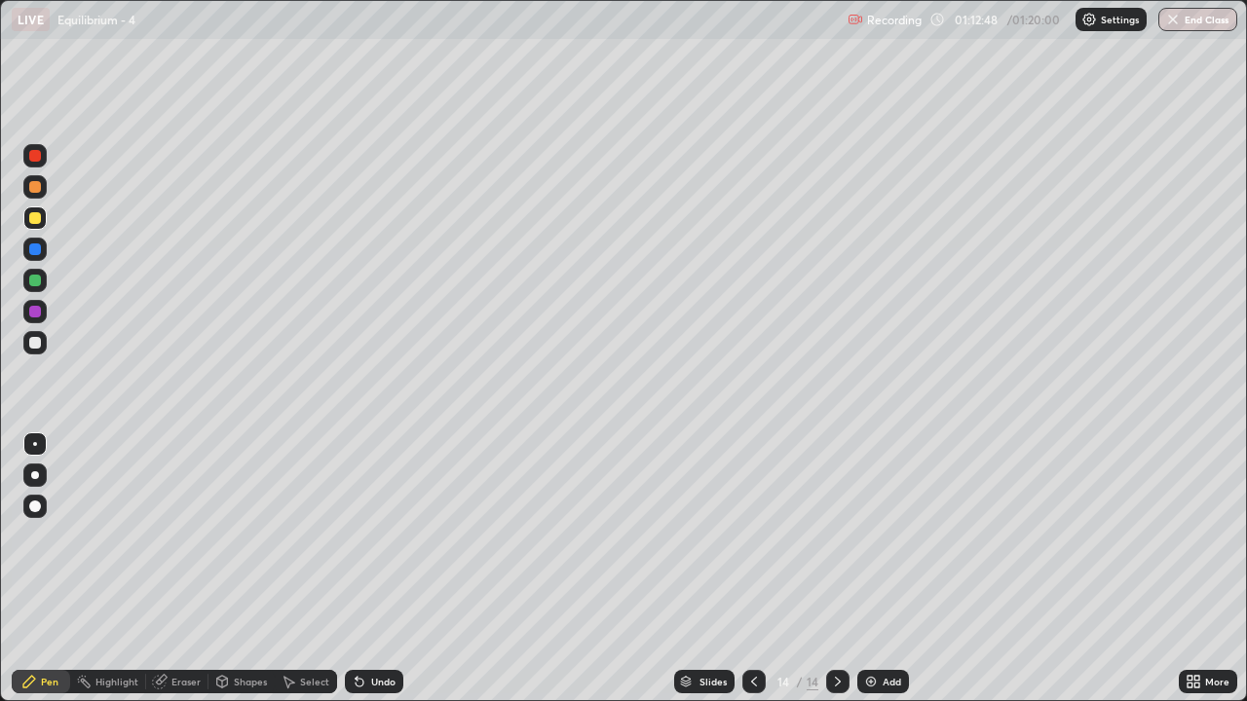
click at [38, 347] on div at bounding box center [35, 343] width 12 height 12
click at [40, 225] on div at bounding box center [34, 217] width 23 height 23
click at [390, 577] on div "Undo" at bounding box center [383, 682] width 24 height 10
click at [389, 577] on div "Undo" at bounding box center [383, 682] width 24 height 10
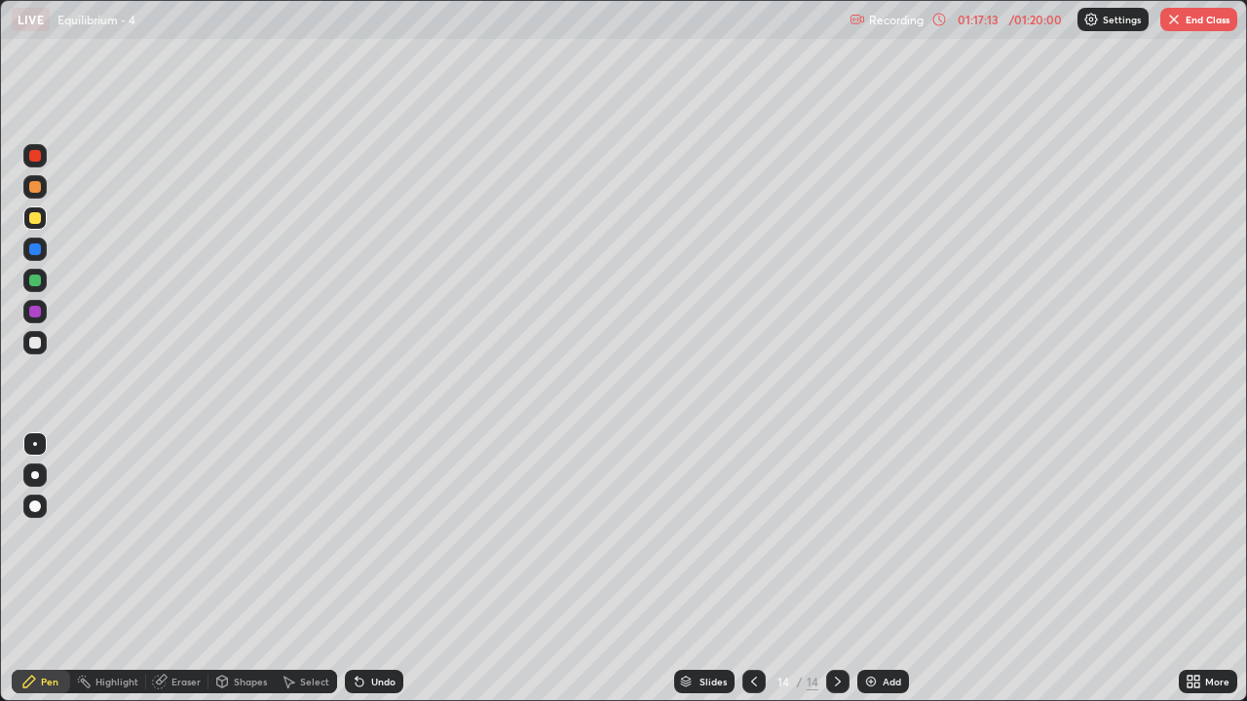
click at [1198, 23] on button "End Class" at bounding box center [1198, 19] width 77 height 23
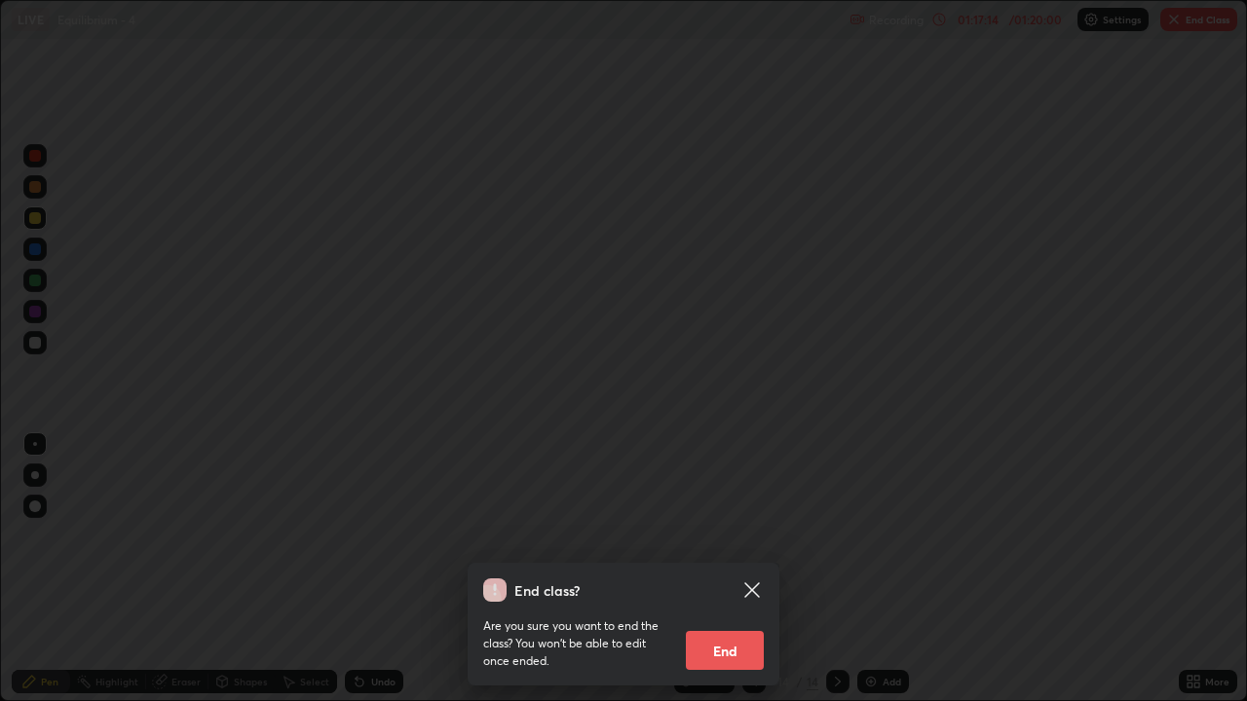
click at [743, 577] on button "End" at bounding box center [725, 650] width 78 height 39
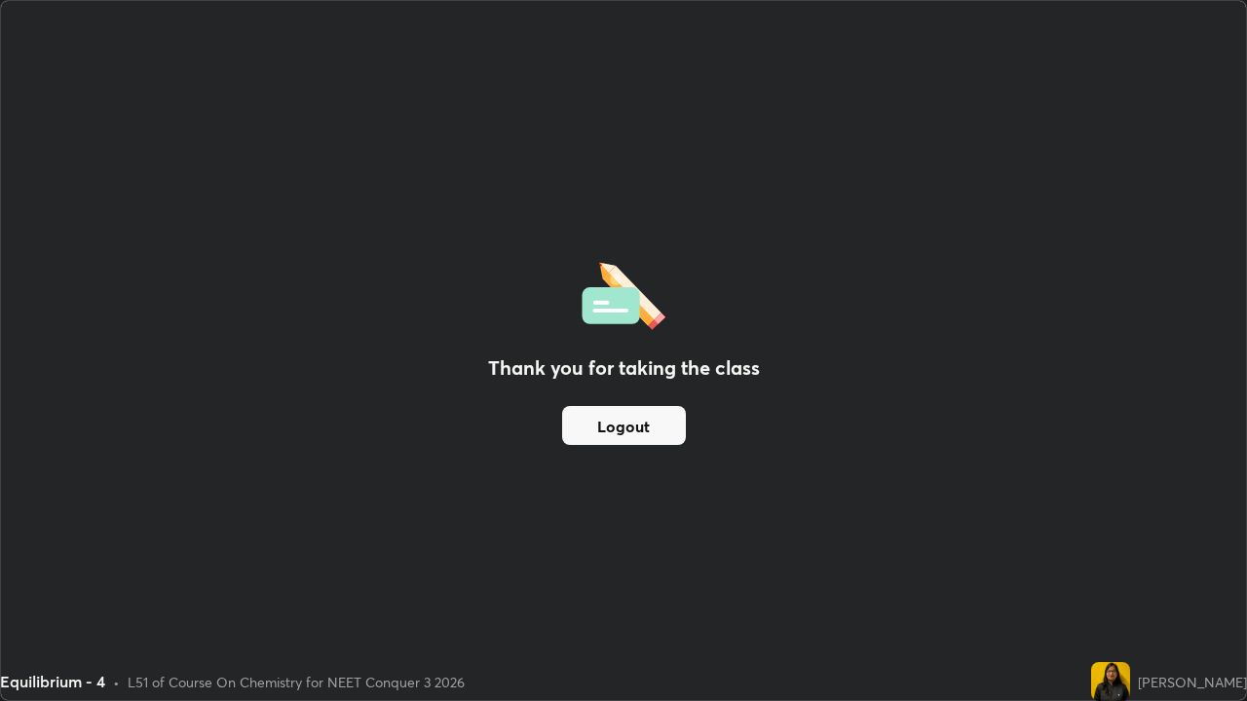
click at [612, 419] on button "Logout" at bounding box center [624, 425] width 124 height 39
click at [610, 420] on button "Logout" at bounding box center [624, 425] width 124 height 39
click at [615, 410] on button "Logout" at bounding box center [624, 425] width 124 height 39
